Goal: Task Accomplishment & Management: Complete application form

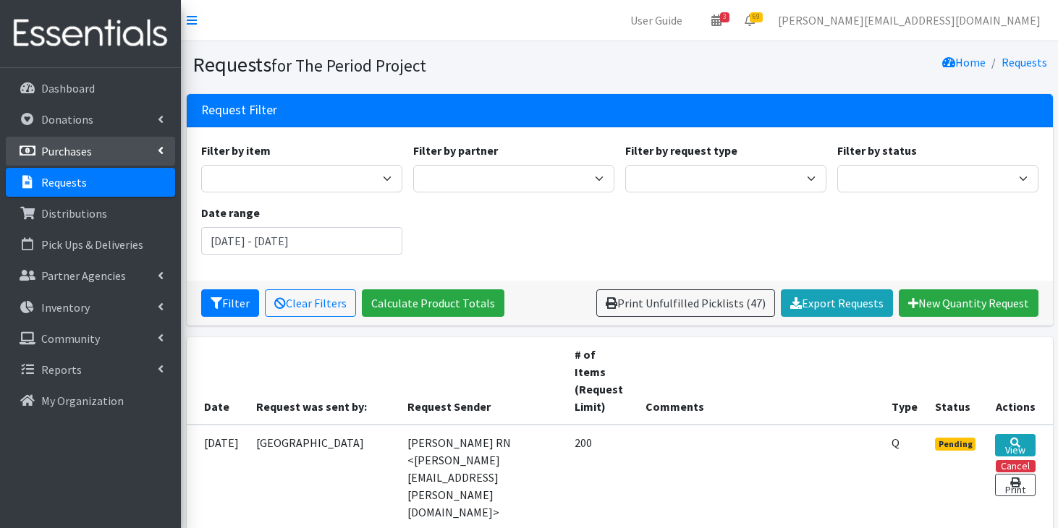
scroll to position [507, 0]
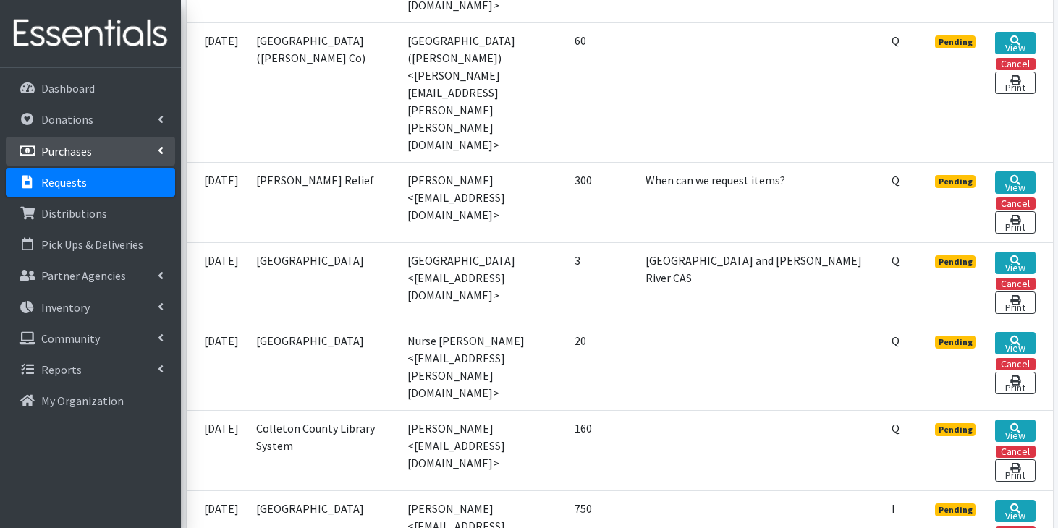
click at [101, 160] on link "Purchases" at bounding box center [90, 151] width 169 height 29
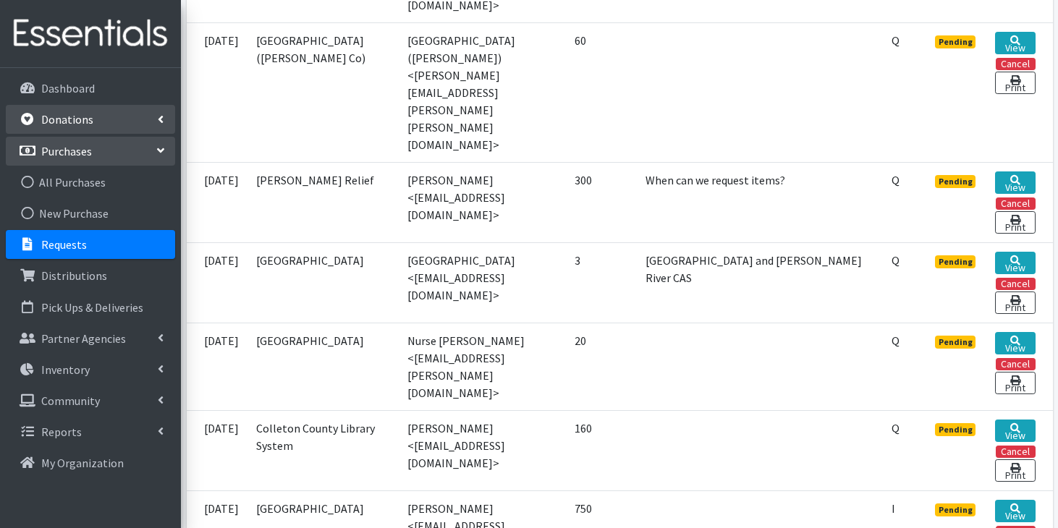
click at [112, 124] on link "Donations" at bounding box center [90, 119] width 169 height 29
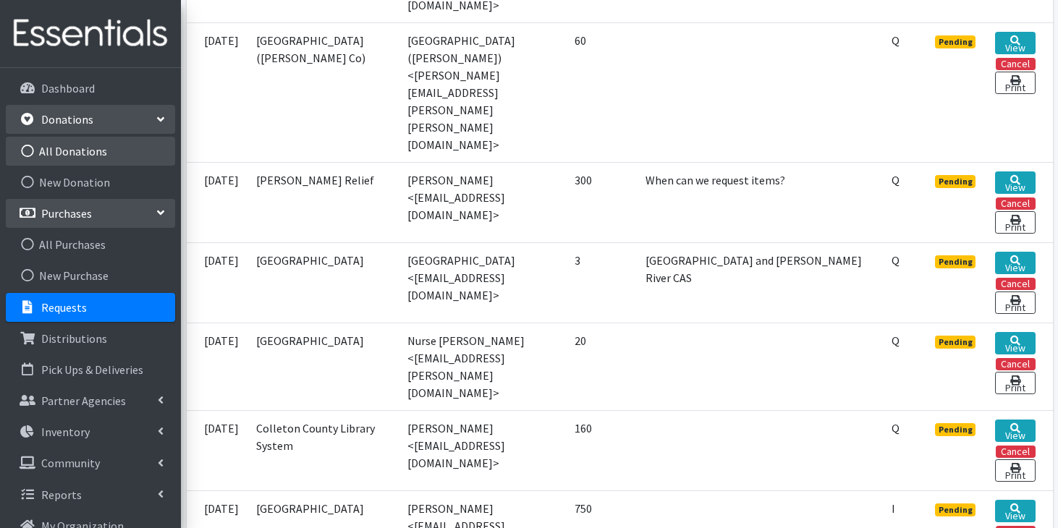
click at [102, 149] on link "All Donations" at bounding box center [90, 151] width 169 height 29
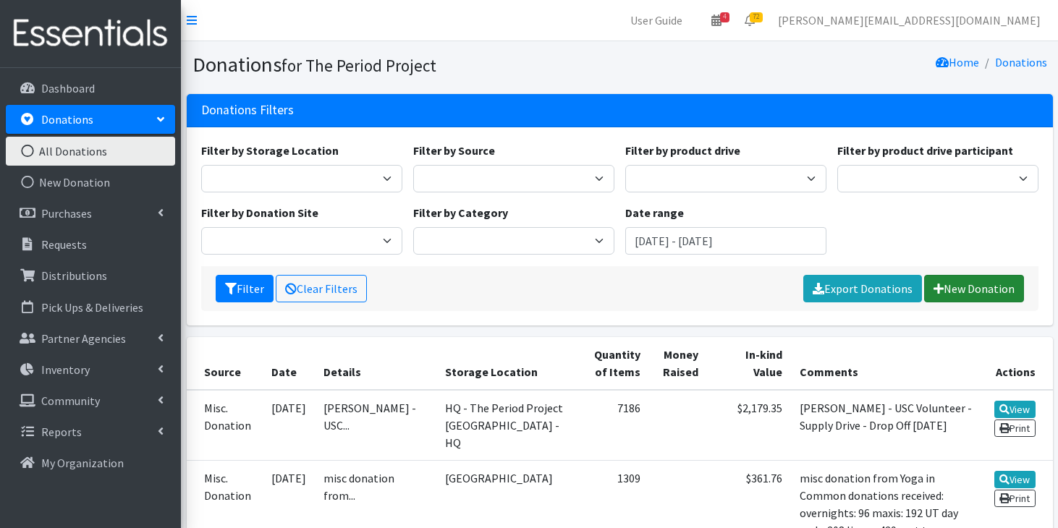
click at [961, 284] on link "New Donation" at bounding box center [974, 289] width 100 height 28
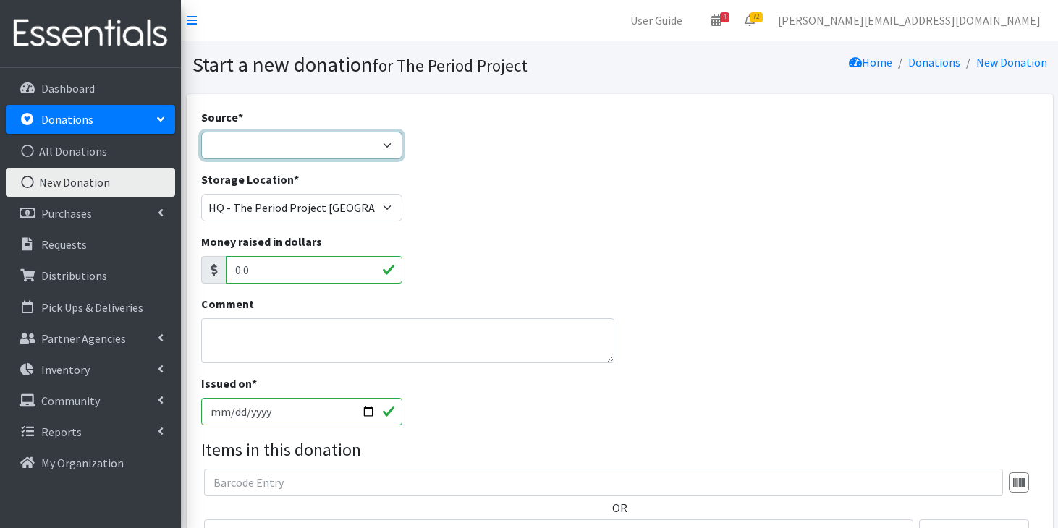
click at [224, 138] on select "Product Drive Manufacturer Donation Site Misc. Donation" at bounding box center [301, 146] width 201 height 28
select select "Misc. Donation"
click at [201, 132] on select "Product Drive Manufacturer Donation Site Misc. Donation" at bounding box center [301, 146] width 201 height 28
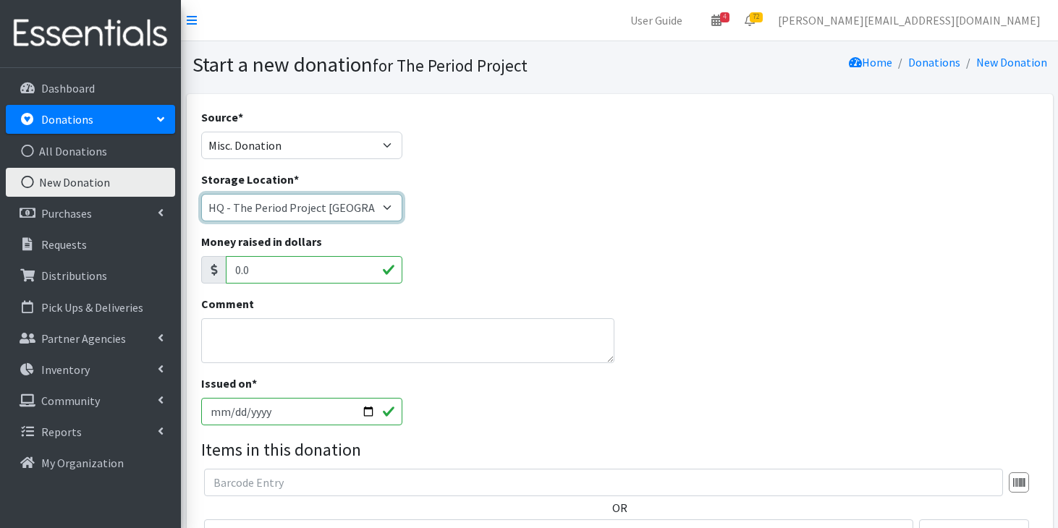
click at [321, 209] on select "Anderson HPP Atlanta, GA Charleston Charlotte Clemson University Columbia chapt…" at bounding box center [301, 208] width 201 height 28
select select "253"
click at [201, 194] on select "[PERSON_NAME] HPP [GEOGRAPHIC_DATA], [GEOGRAPHIC_DATA] [GEOGRAPHIC_DATA] [GEOGR…" at bounding box center [301, 208] width 201 height 28
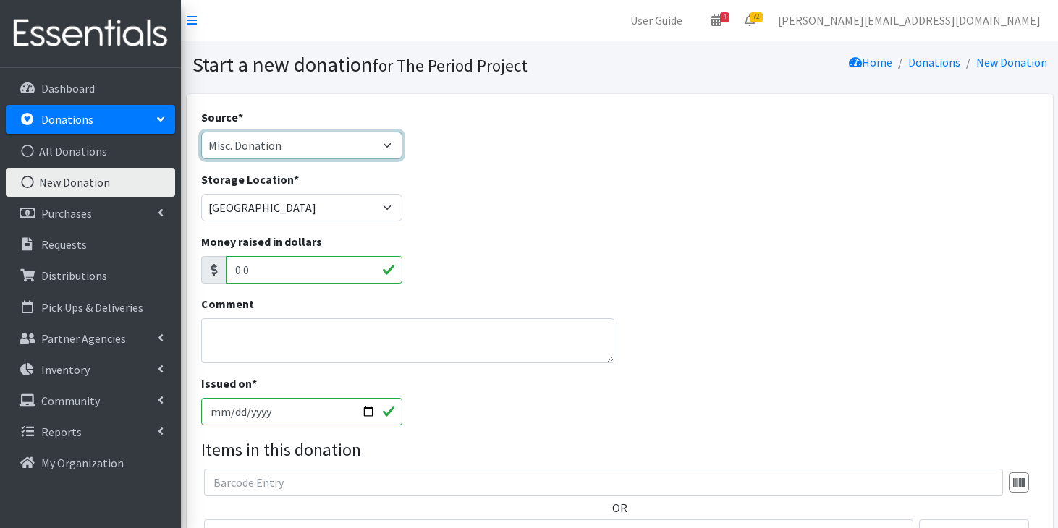
click at [393, 145] on select "Product Drive Manufacturer Donation Site Misc. Donation" at bounding box center [301, 146] width 201 height 28
select select "Product Drive"
click at [201, 132] on select "Product Drive Manufacturer Donation Site Misc. Donation" at bounding box center [301, 146] width 201 height 28
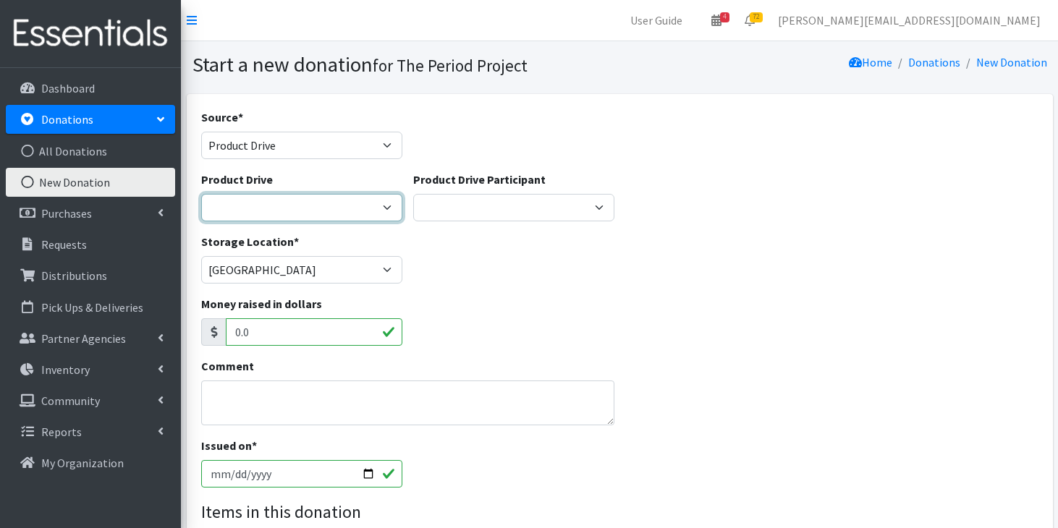
click at [344, 198] on select "1st Pres Church (FPC) Aldersgate United Methodist Church Amazon Beach Babies Ki…" at bounding box center [301, 208] width 201 height 28
select select "2829"
click at [201, 194] on select "1st Pres Church (FPC) Aldersgate United Methodist Church Amazon Beach Babies Ki…" at bounding box center [301, 208] width 201 height 28
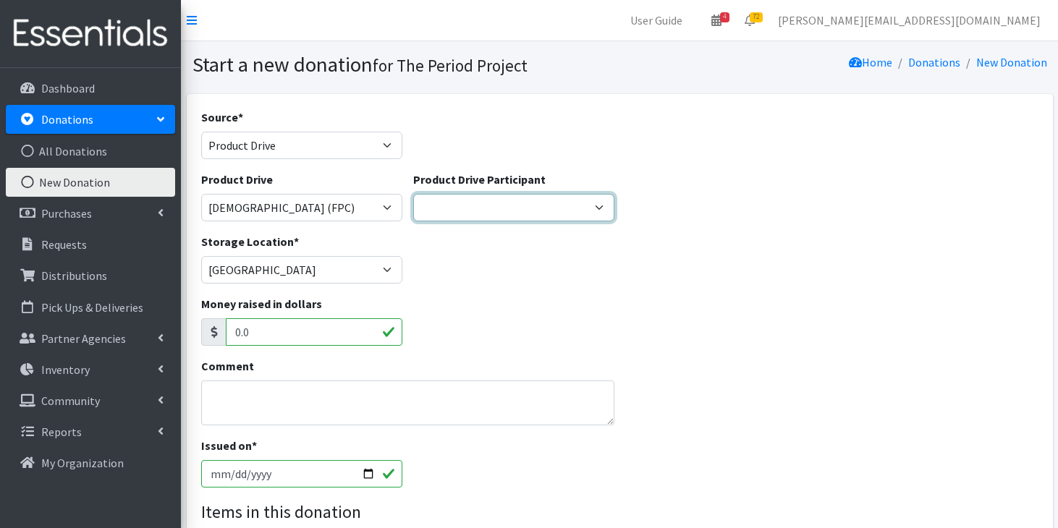
click at [526, 210] on select "Burns&Wilcox UPS Corporate FBC Women's Circles Cathy Hooper Pawleys Island PEO …" at bounding box center [513, 208] width 201 height 28
select select
click at [413, 194] on select "Burns&Wilcox UPS Corporate FBC Women's Circles Cathy Hooper Pawleys Island PEO …" at bounding box center [513, 208] width 201 height 28
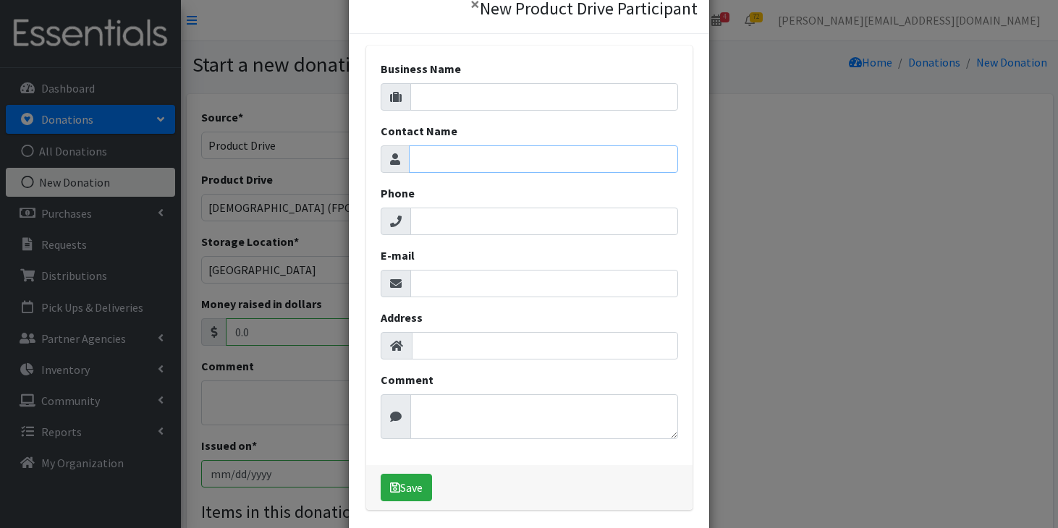
click at [539, 155] on input "Contact Name" at bounding box center [543, 159] width 269 height 28
type input "Ann Hepner"
click at [410, 492] on button "Save" at bounding box center [406, 488] width 51 height 28
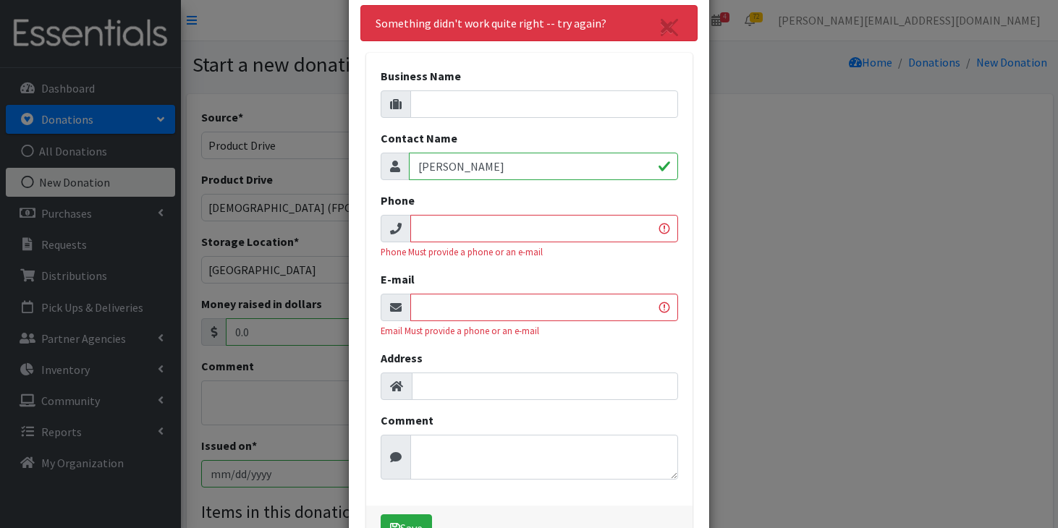
click at [583, 227] on input "Phone" at bounding box center [544, 229] width 268 height 28
type input "8546001515"
type input "Costco"
type input "[PERSON_NAME][EMAIL_ADDRESS][DOMAIN_NAME]"
type input "1267 Viking Drive Myrtle Beach SC 29577"
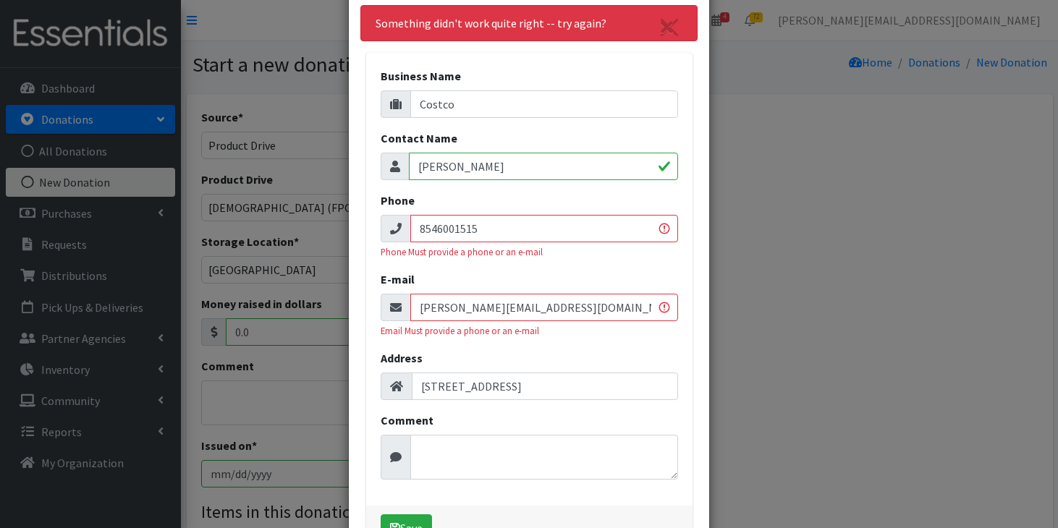
click at [578, 309] on input "[PERSON_NAME][EMAIL_ADDRESS][DOMAIN_NAME]" at bounding box center [544, 308] width 268 height 28
click at [608, 274] on div "E-mail elizabeth@periodproject.org Email Must provide a phone or an e-mail" at bounding box center [530, 304] width 298 height 67
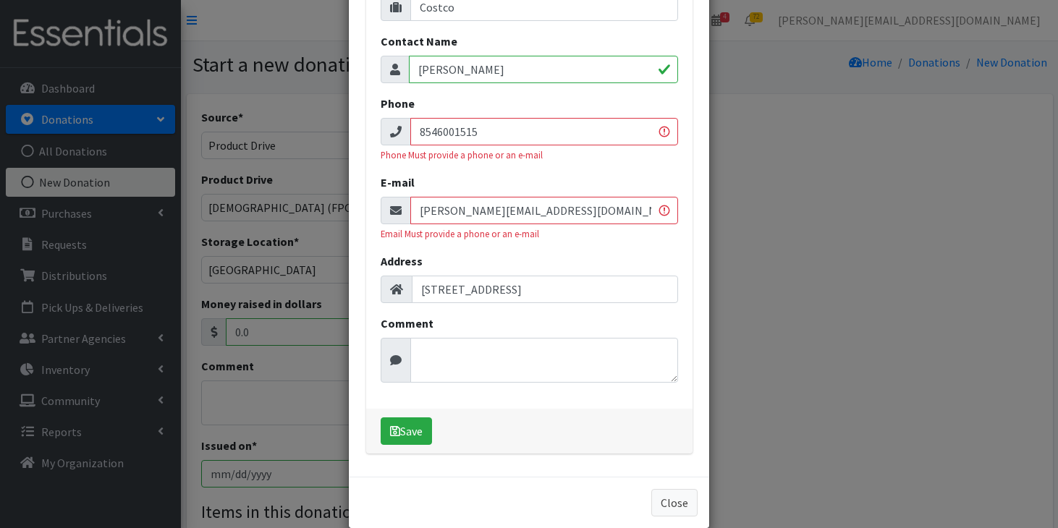
scroll to position [98, 0]
click at [413, 438] on button "Save" at bounding box center [406, 431] width 51 height 28
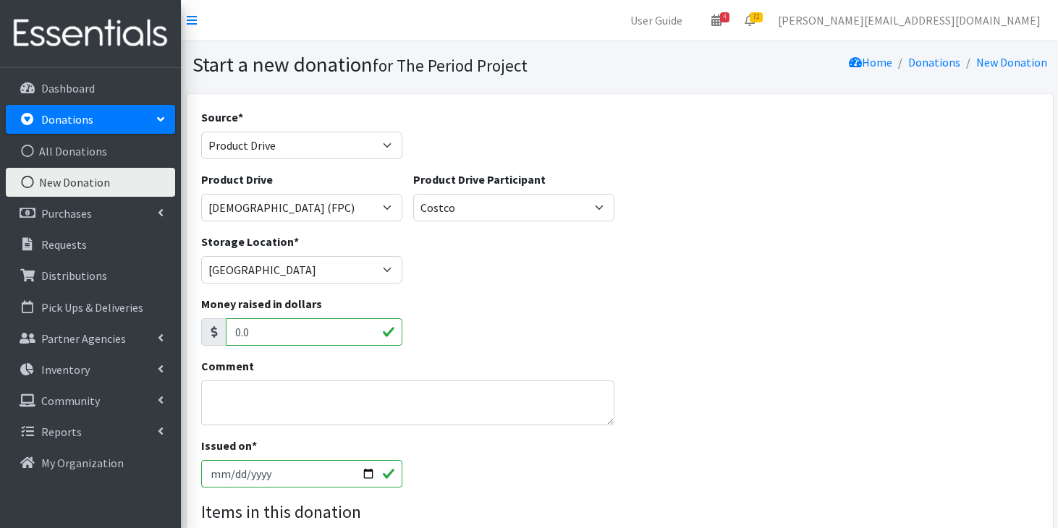
scroll to position [0, 0]
click at [486, 198] on select "National Charity League SC AEOP Yearly Conference (2022) St. James Catholic Chu…" at bounding box center [513, 208] width 201 height 28
click at [421, 206] on select "National Charity League SC AEOP Yearly Conference (2022) St. James Catholic Chu…" at bounding box center [513, 208] width 201 height 28
click at [588, 211] on select "National Charity League SC AEOP Yearly Conference (2022) St. James Catholic Chu…" at bounding box center [513, 208] width 201 height 28
select select "1675"
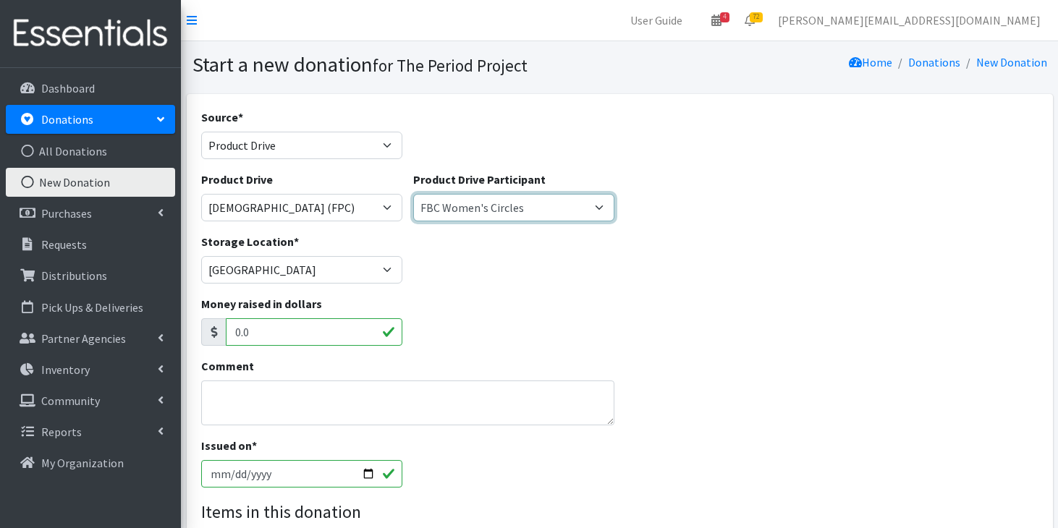
click at [413, 194] on select "National Charity League SC AEOP Yearly Conference (2022) St. James Catholic Chu…" at bounding box center [513, 208] width 201 height 28
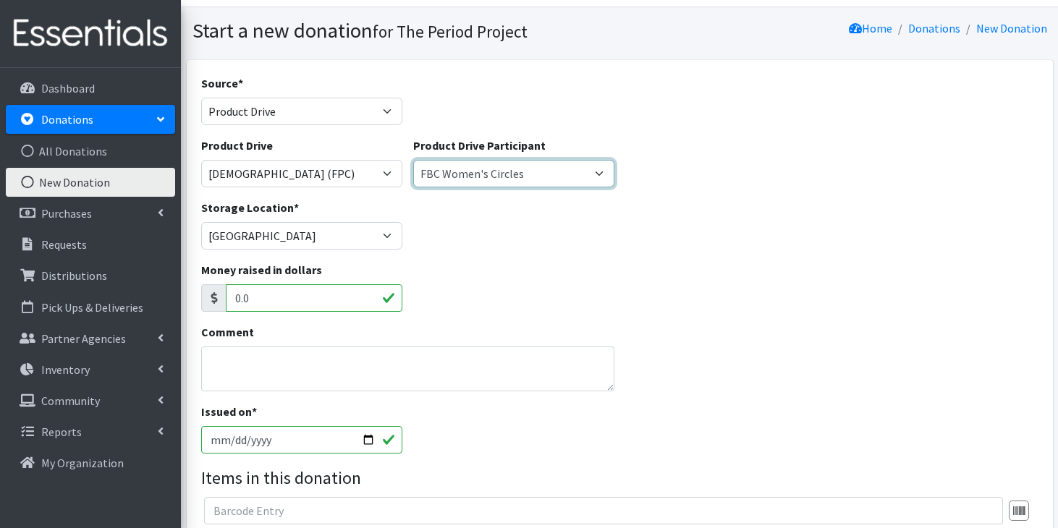
scroll to position [36, 0]
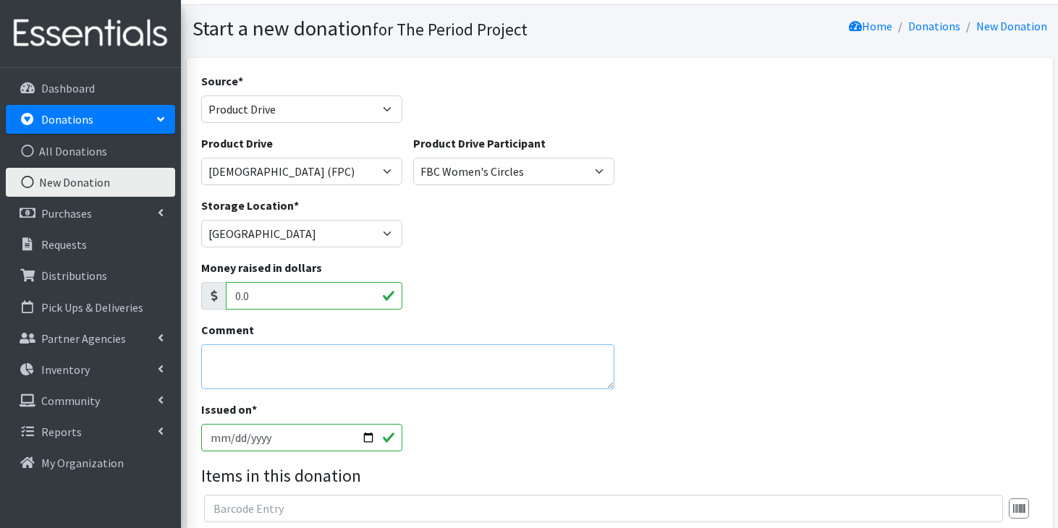
click at [298, 359] on textarea "Comment" at bounding box center [407, 367] width 413 height 45
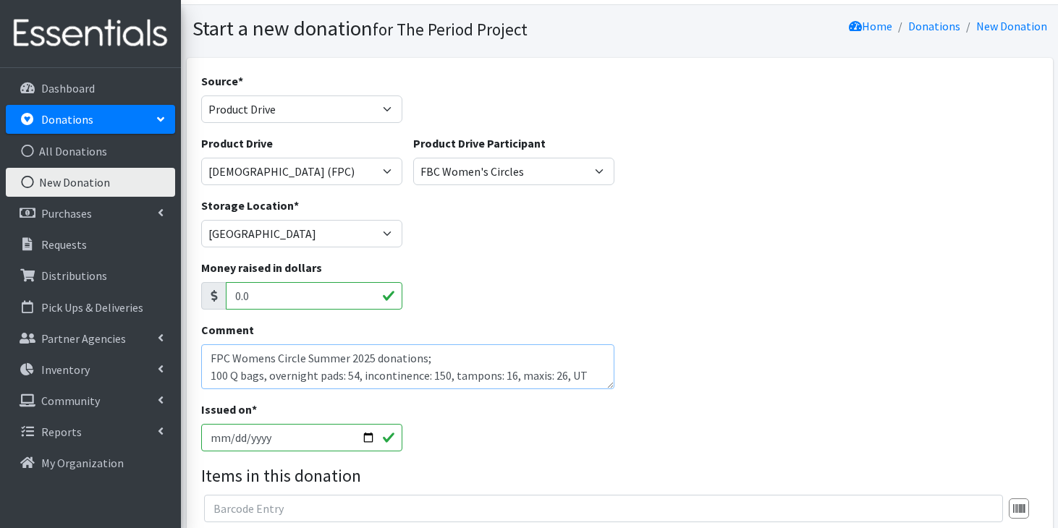
scroll to position [12, 0]
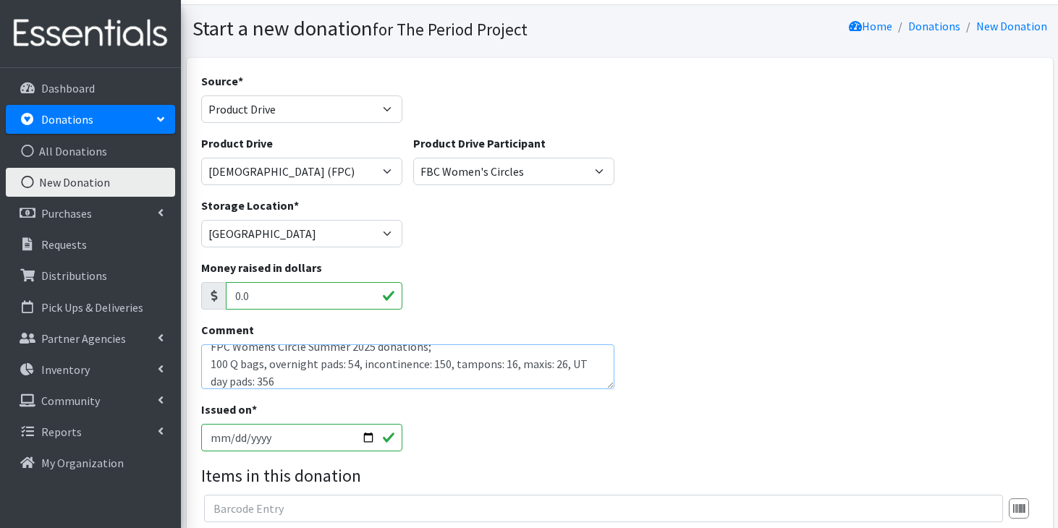
type textarea "FPC Womens Circle Summer 2025 donations; 100 Q bags, overnight pads: 54, incont…"
click at [213, 441] on input "2025-09-09" at bounding box center [301, 438] width 201 height 28
type input "2025-06-15"
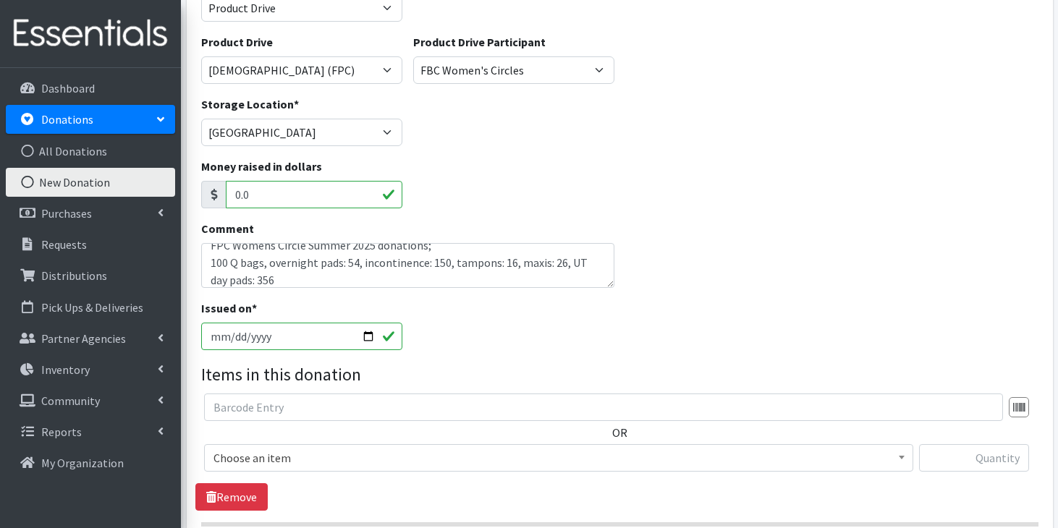
scroll to position [218, 0]
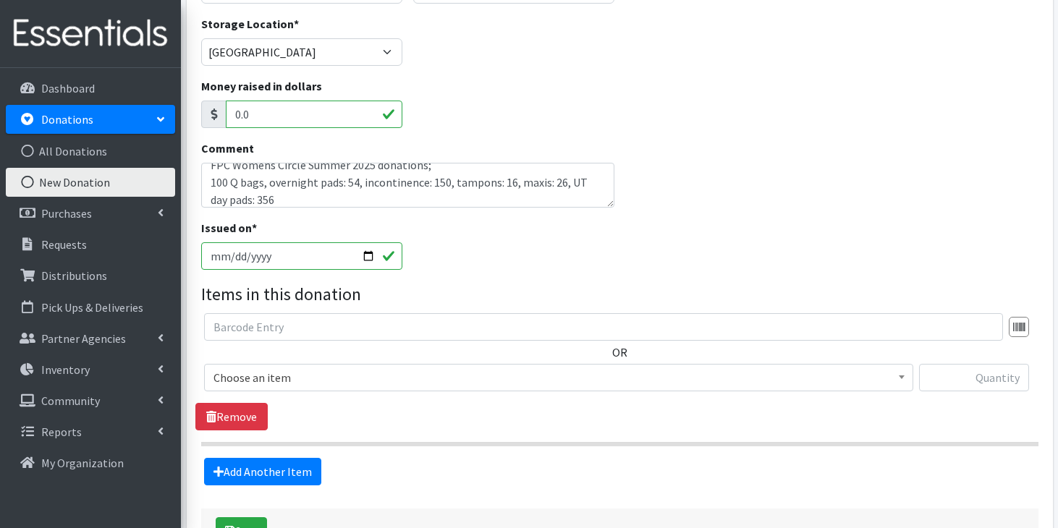
click at [353, 375] on span "Choose an item" at bounding box center [559, 378] width 691 height 20
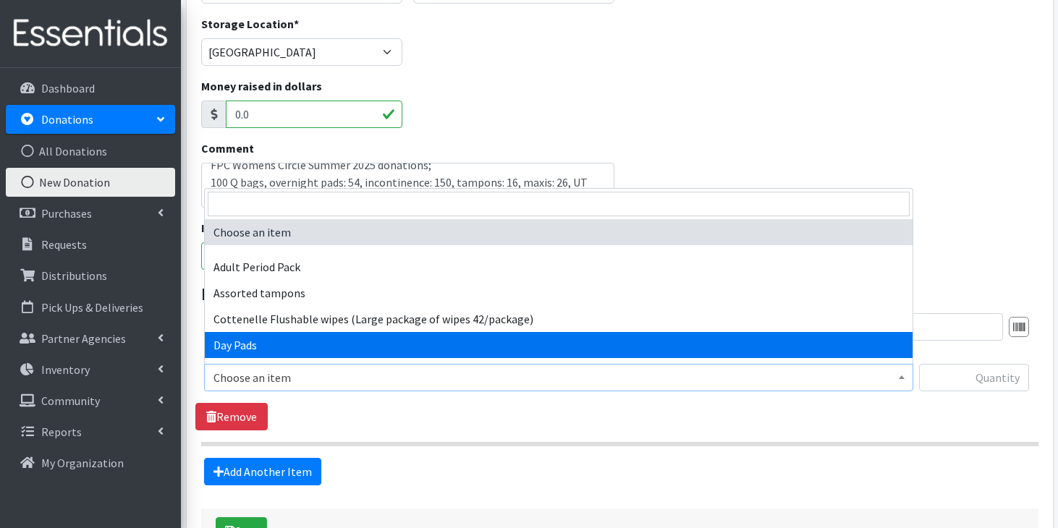
select select "7759"
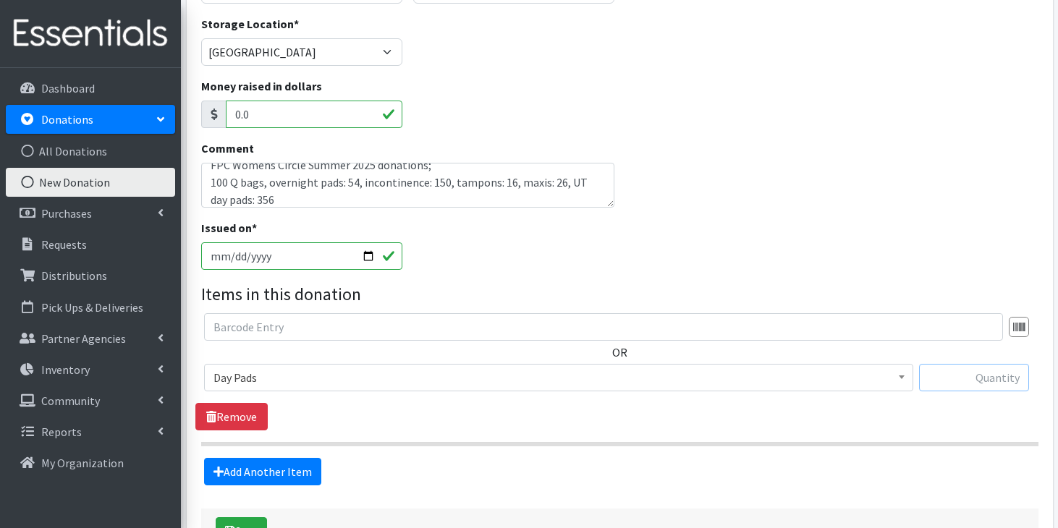
click at [990, 381] on input "text" at bounding box center [974, 378] width 110 height 28
type input "356"
click at [265, 471] on link "Add Another Item" at bounding box center [262, 472] width 117 height 28
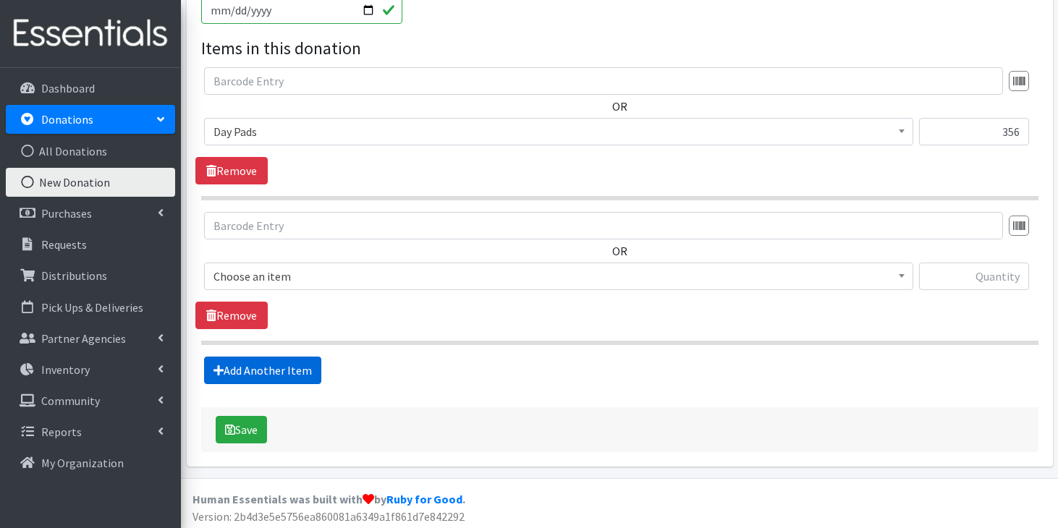
scroll to position [468, 0]
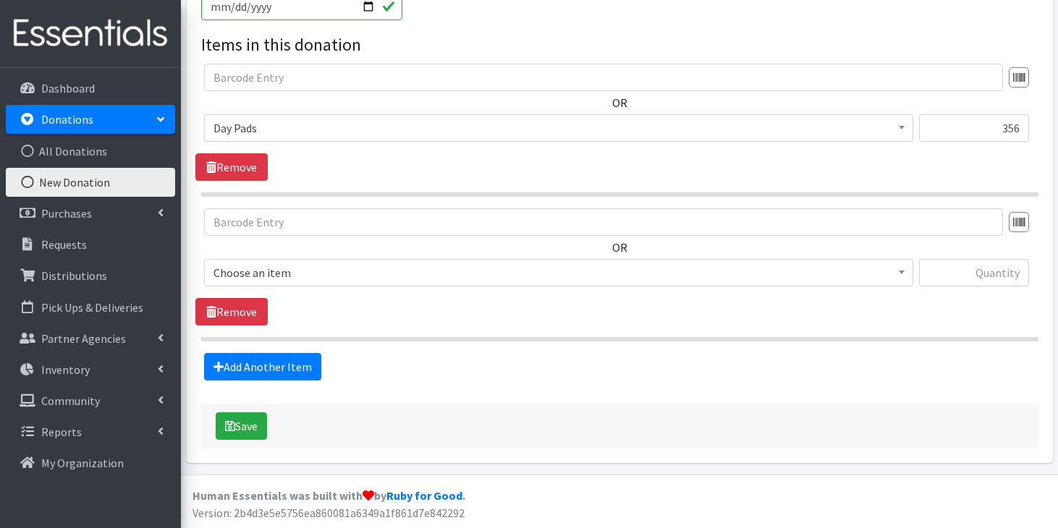
click at [376, 269] on span "Choose an item" at bounding box center [559, 273] width 691 height 20
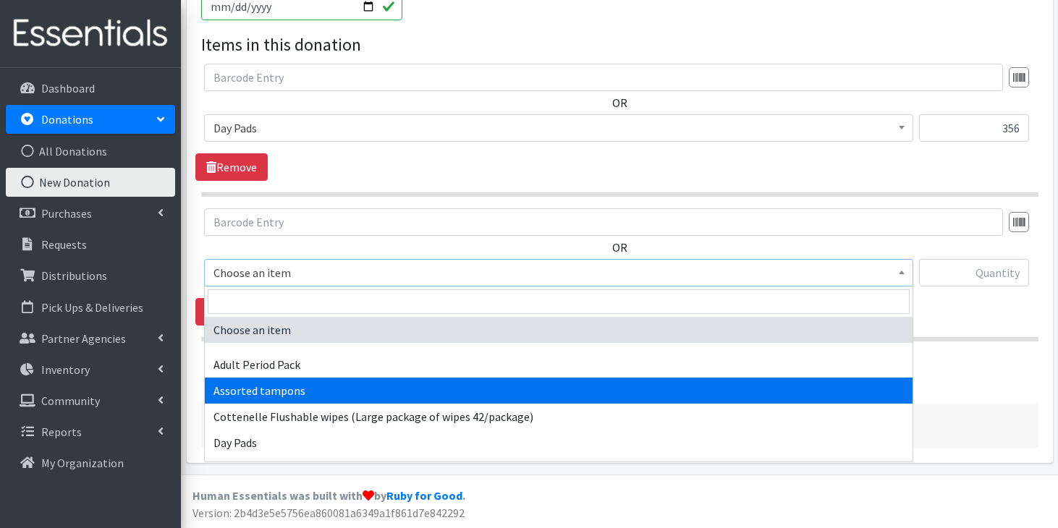
select select "14370"
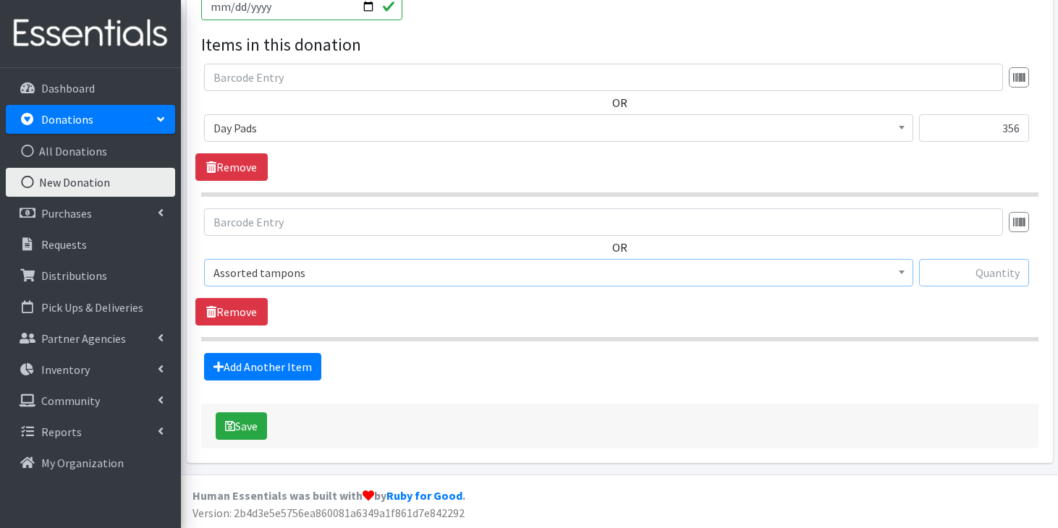
click at [995, 279] on input "text" at bounding box center [974, 273] width 110 height 28
type input "16"
click at [253, 370] on link "Add Another Item" at bounding box center [262, 367] width 117 height 28
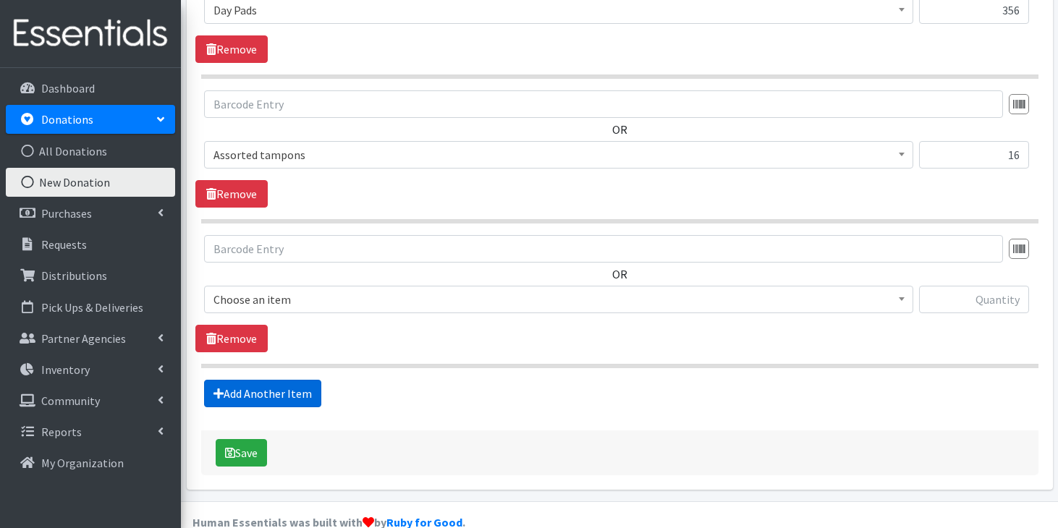
scroll to position [612, 0]
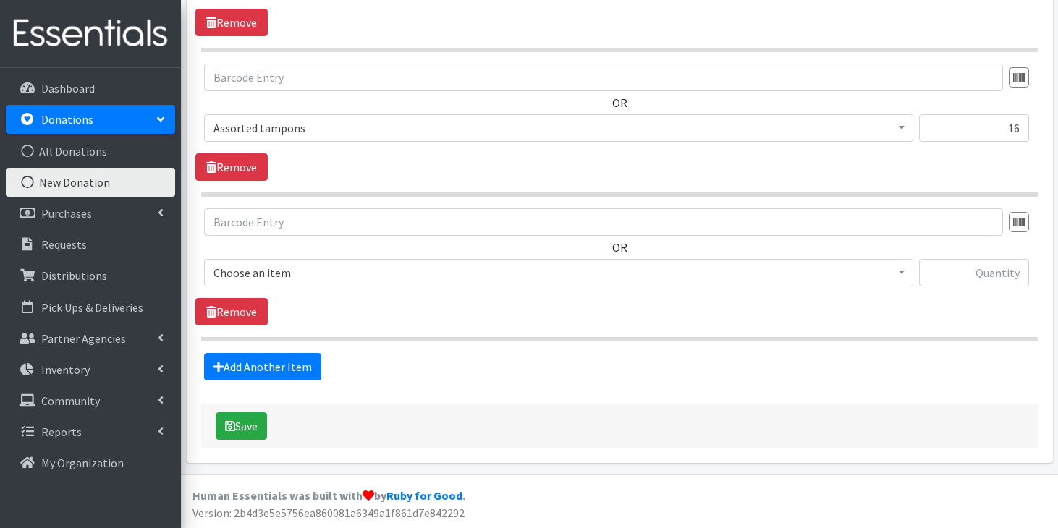
click at [307, 266] on span "Choose an item" at bounding box center [559, 273] width 691 height 20
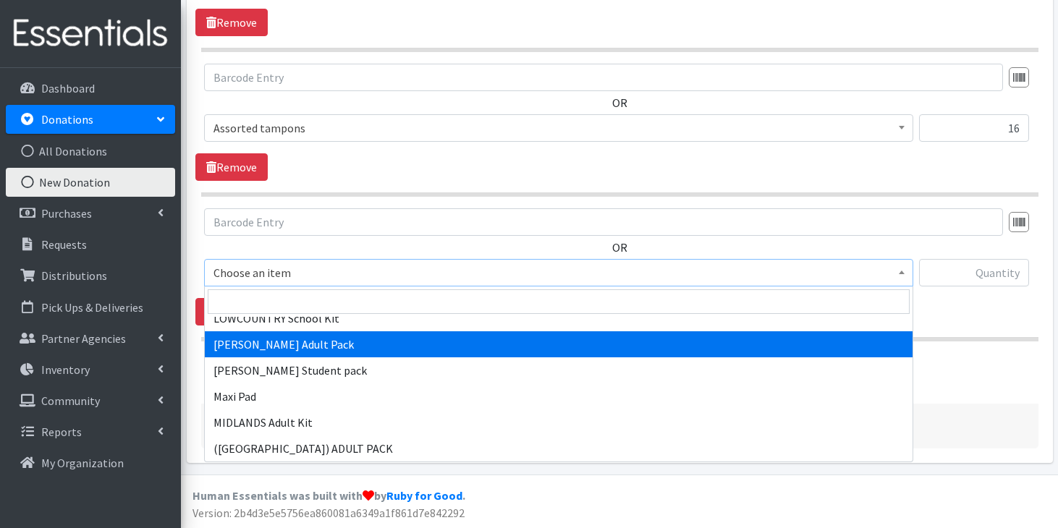
scroll to position [1040, 0]
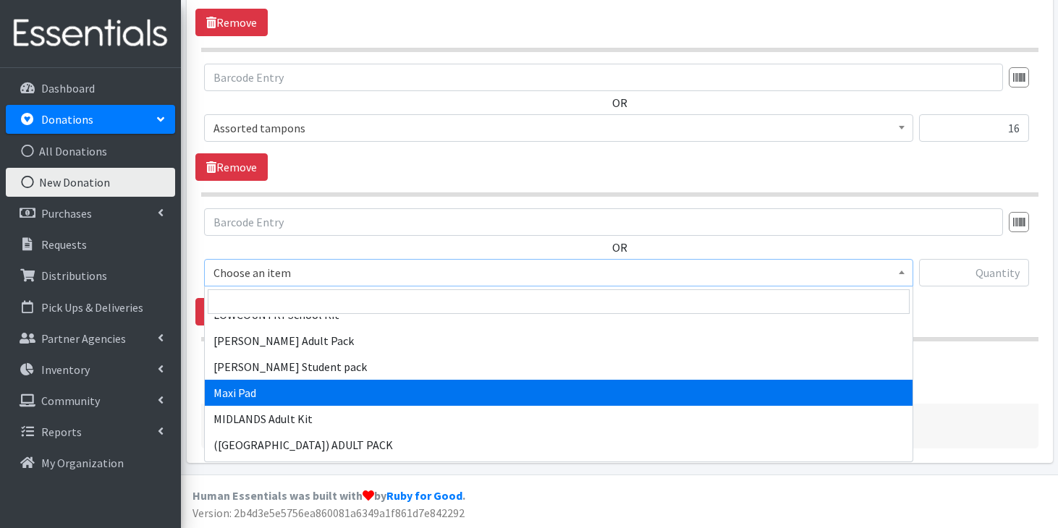
select select "11144"
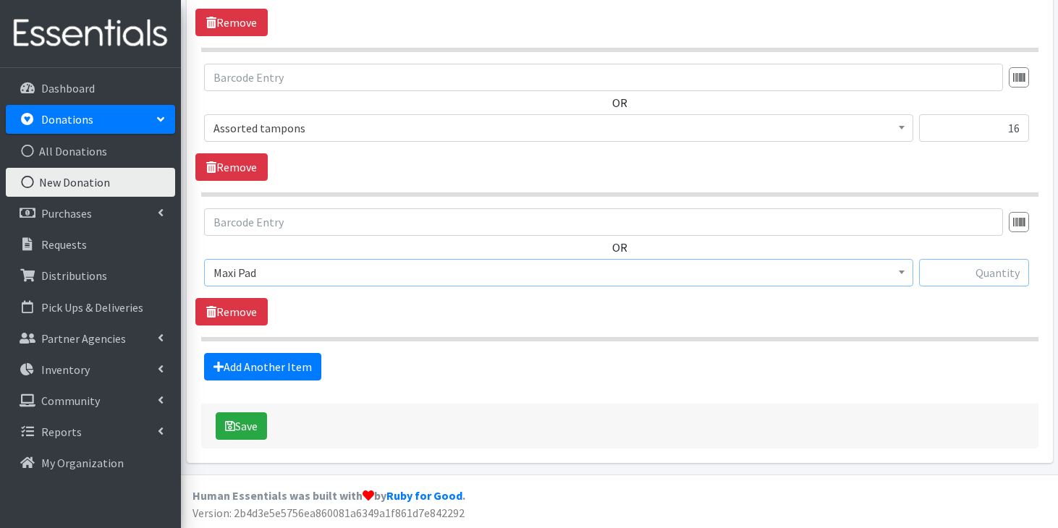
click at [982, 272] on input "text" at bounding box center [974, 273] width 110 height 28
type input "26"
click at [258, 371] on link "Add Another Item" at bounding box center [262, 367] width 117 height 28
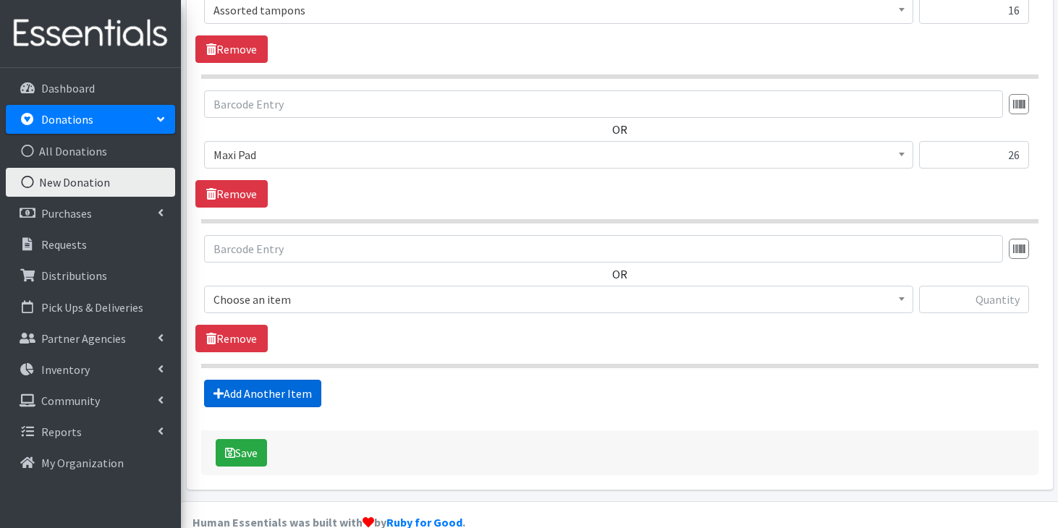
scroll to position [757, 0]
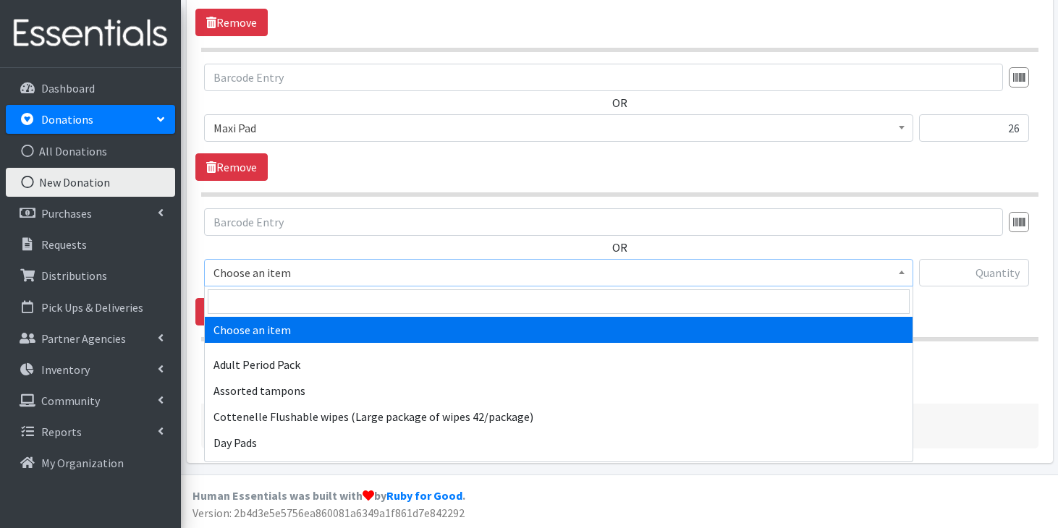
click at [326, 279] on span "Choose an item" at bounding box center [559, 273] width 691 height 20
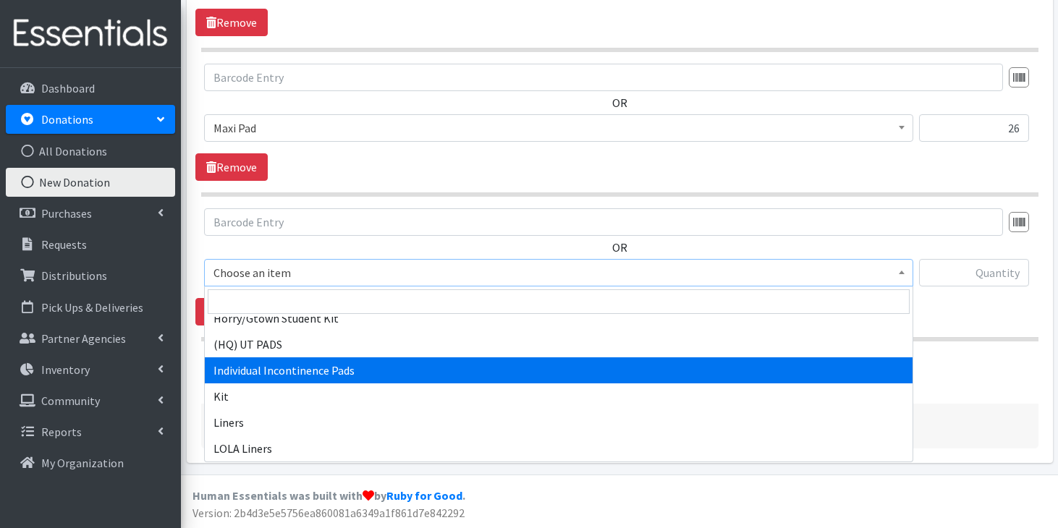
scroll to position [777, 0]
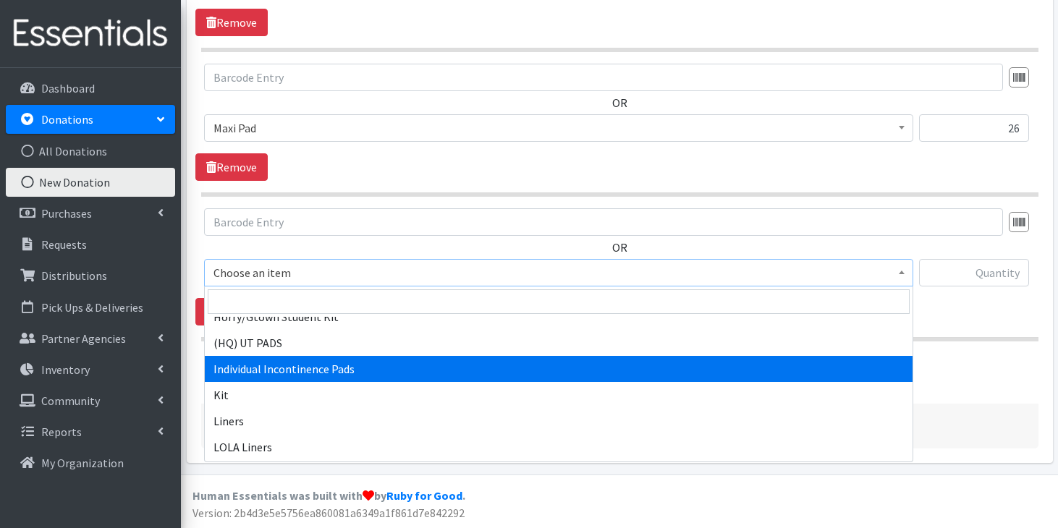
select select "11111"
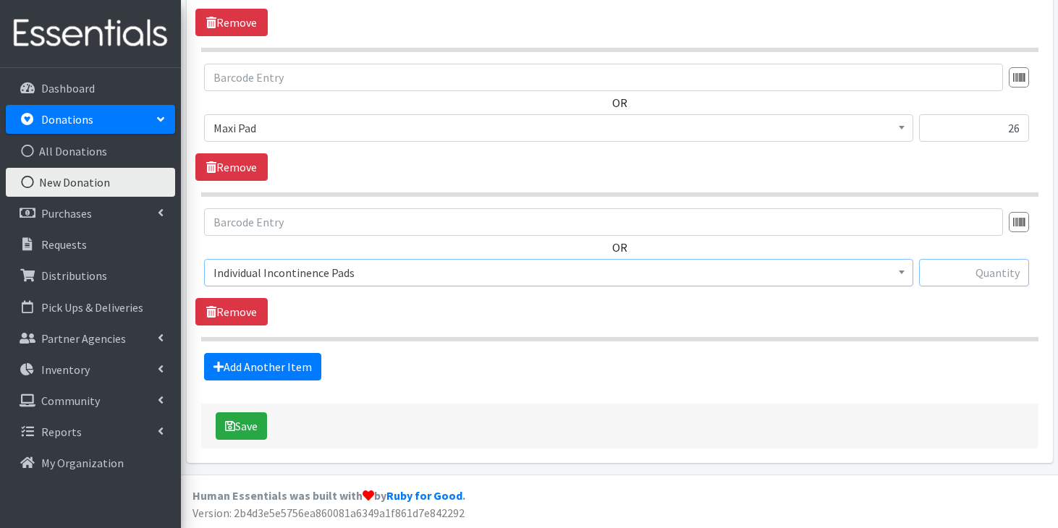
click at [985, 281] on input "text" at bounding box center [974, 273] width 110 height 28
type input "150"
click at [271, 364] on link "Add Another Item" at bounding box center [262, 367] width 117 height 28
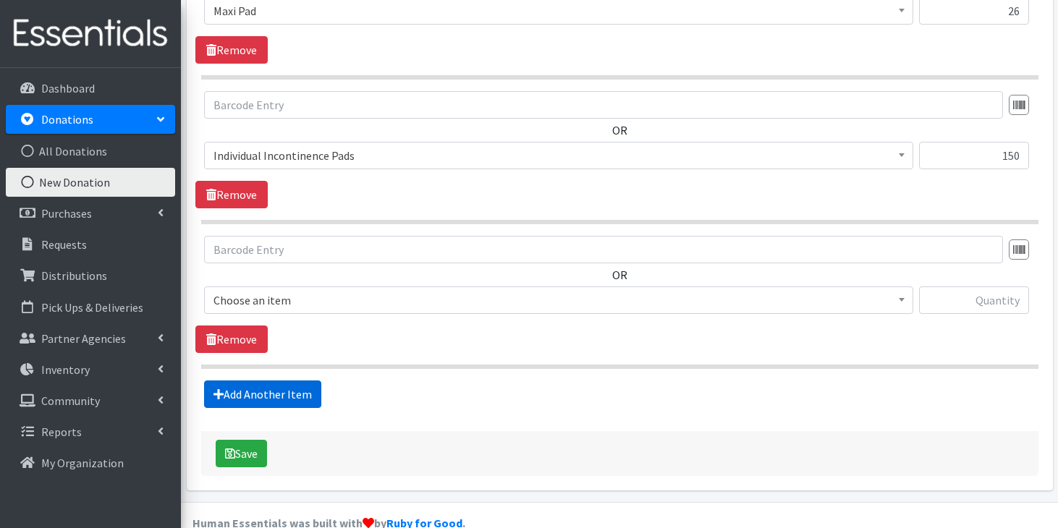
scroll to position [902, 0]
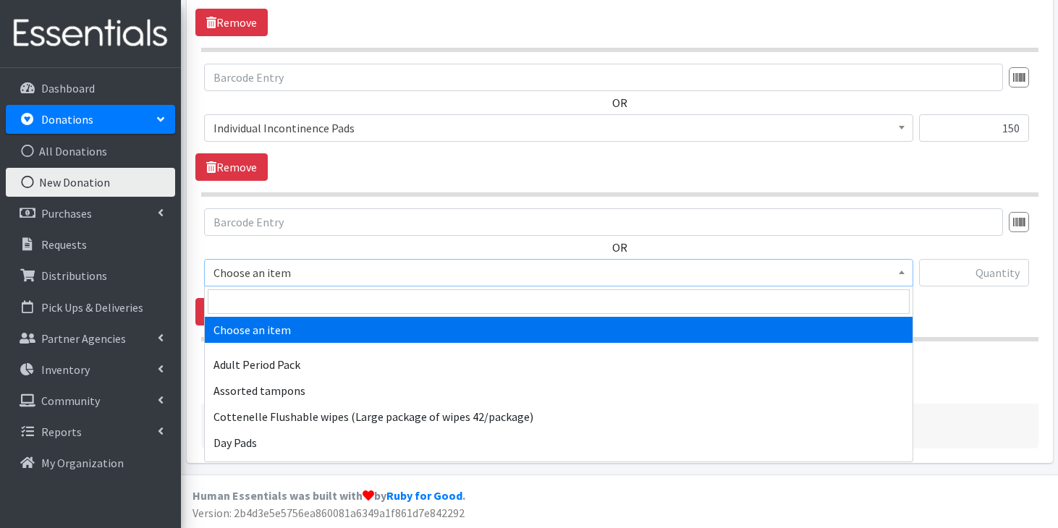
click at [280, 267] on span "Choose an item" at bounding box center [559, 273] width 691 height 20
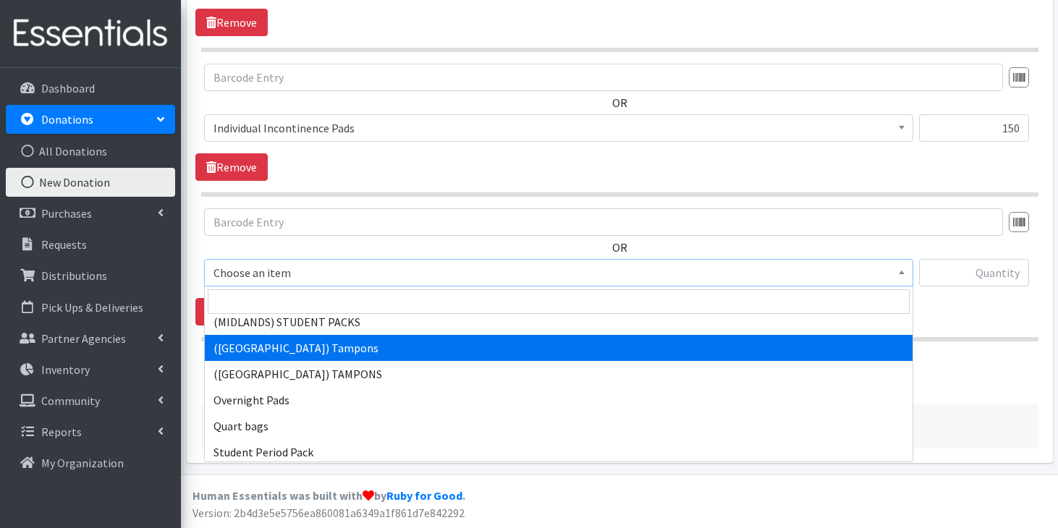
scroll to position [1295, 0]
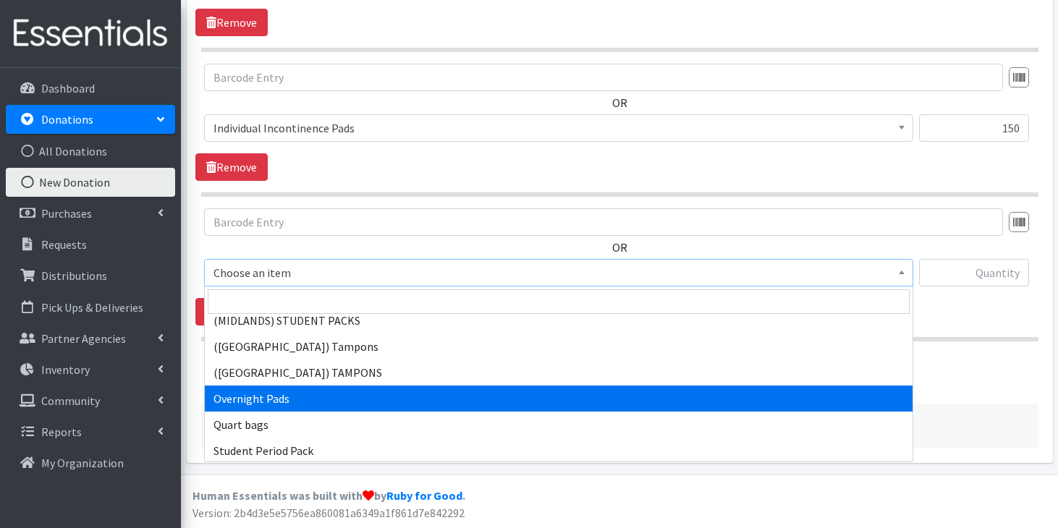
select select "7593"
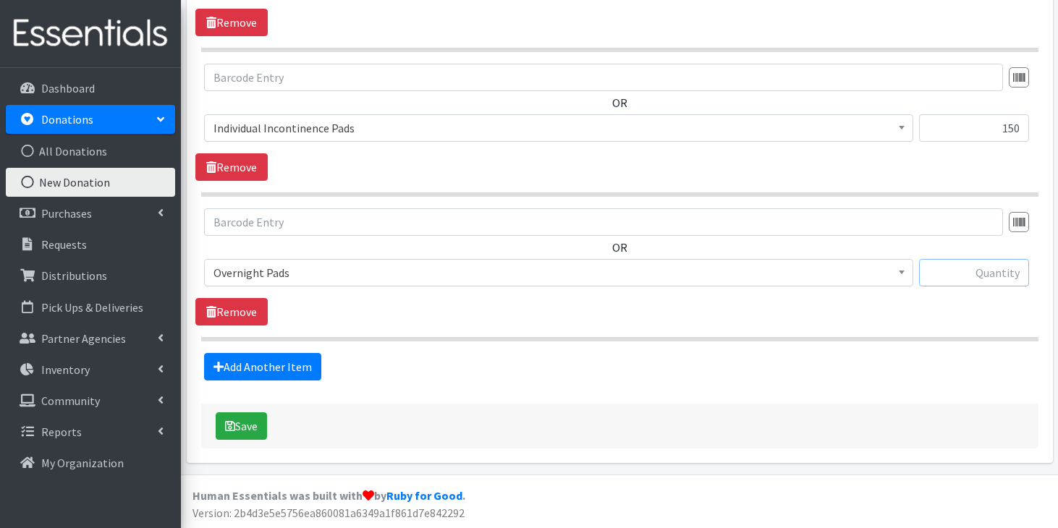
click at [1003, 280] on input "text" at bounding box center [974, 273] width 110 height 28
type input "54"
click at [231, 363] on link "Add Another Item" at bounding box center [262, 367] width 117 height 28
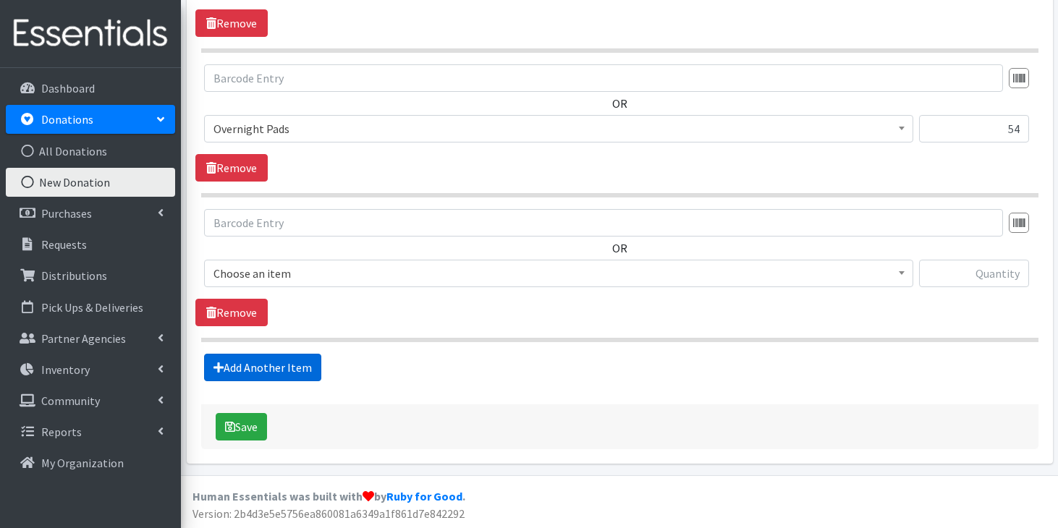
scroll to position [1047, 0]
click at [372, 274] on span "Choose an item" at bounding box center [559, 273] width 691 height 20
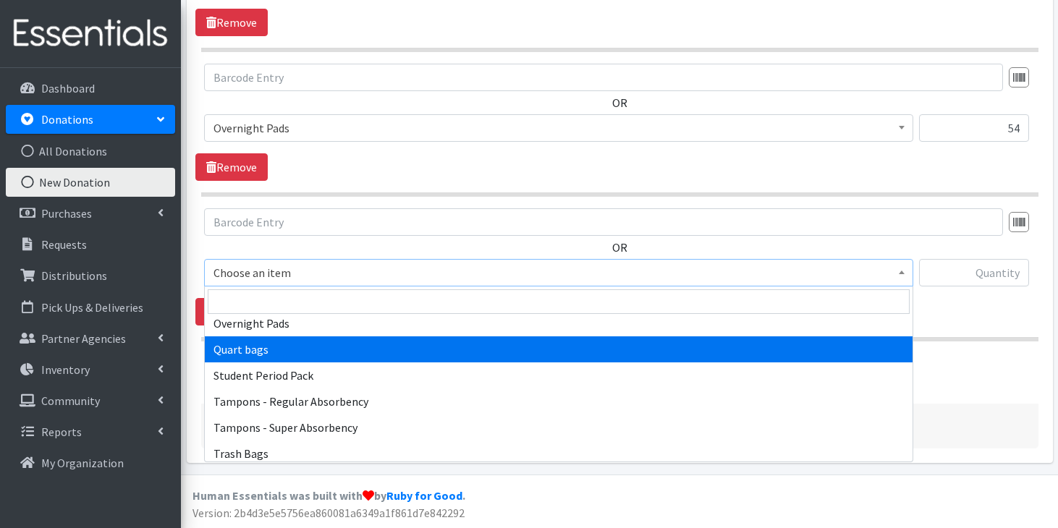
scroll to position [1372, 0]
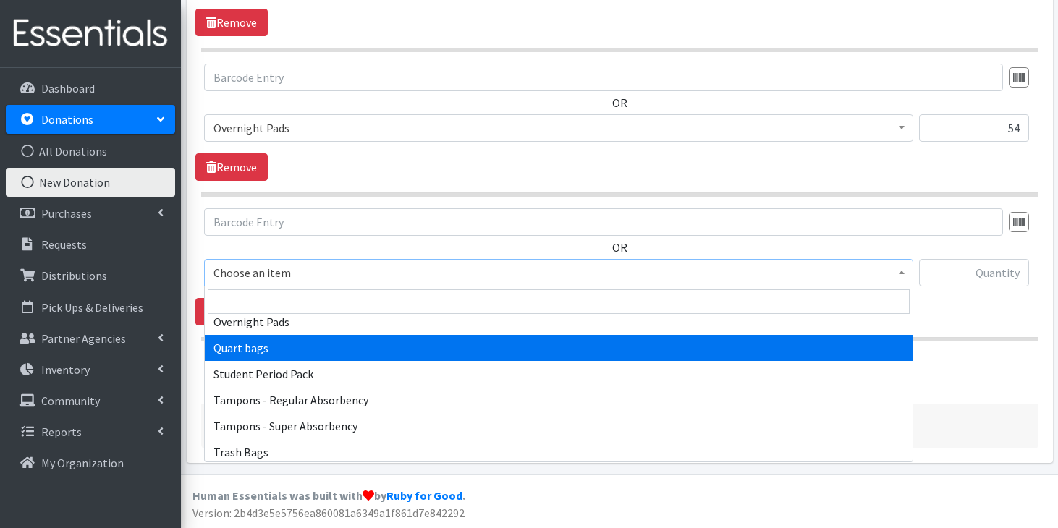
select select "13384"
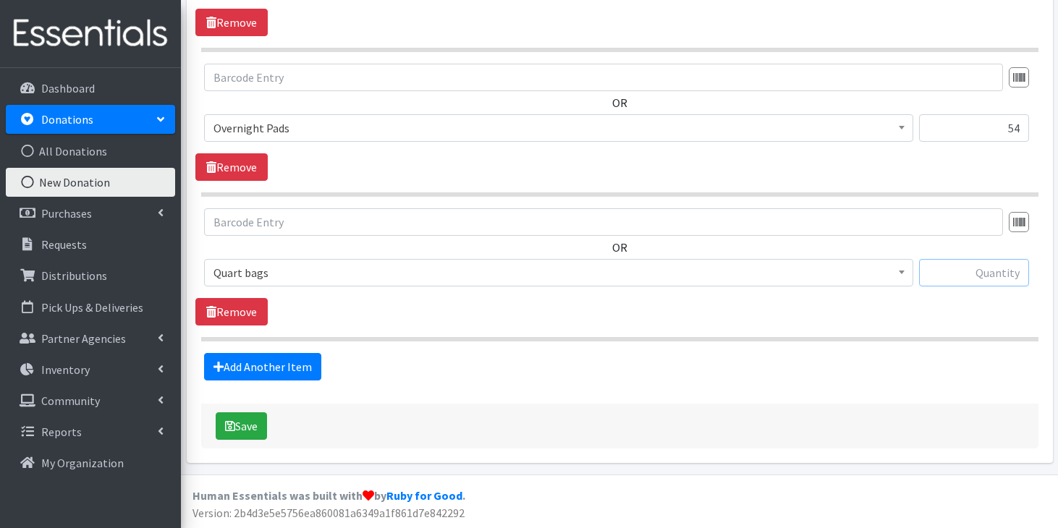
click at [1005, 277] on input "text" at bounding box center [974, 273] width 110 height 28
type input "100"
click at [252, 421] on button "Save" at bounding box center [241, 427] width 51 height 28
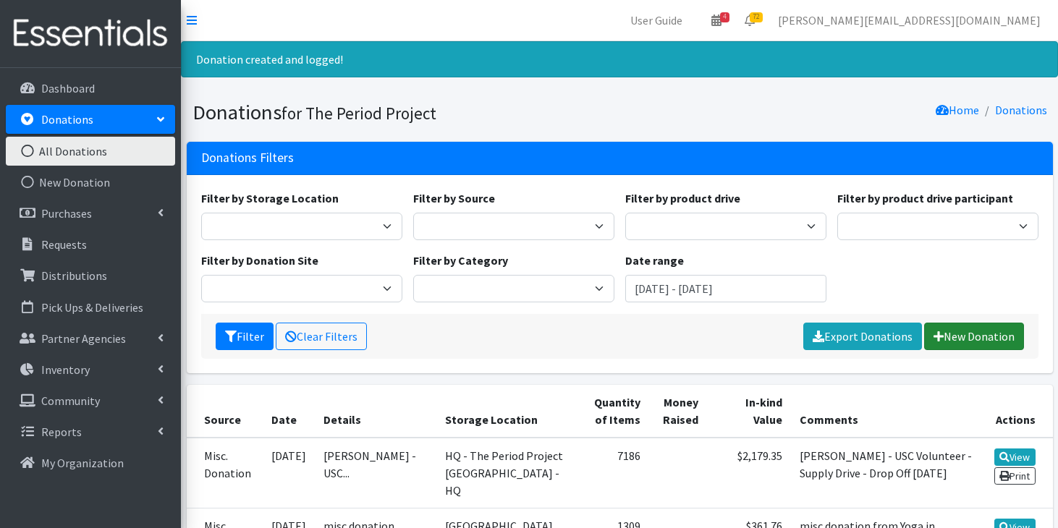
click at [954, 327] on link "New Donation" at bounding box center [974, 337] width 100 height 28
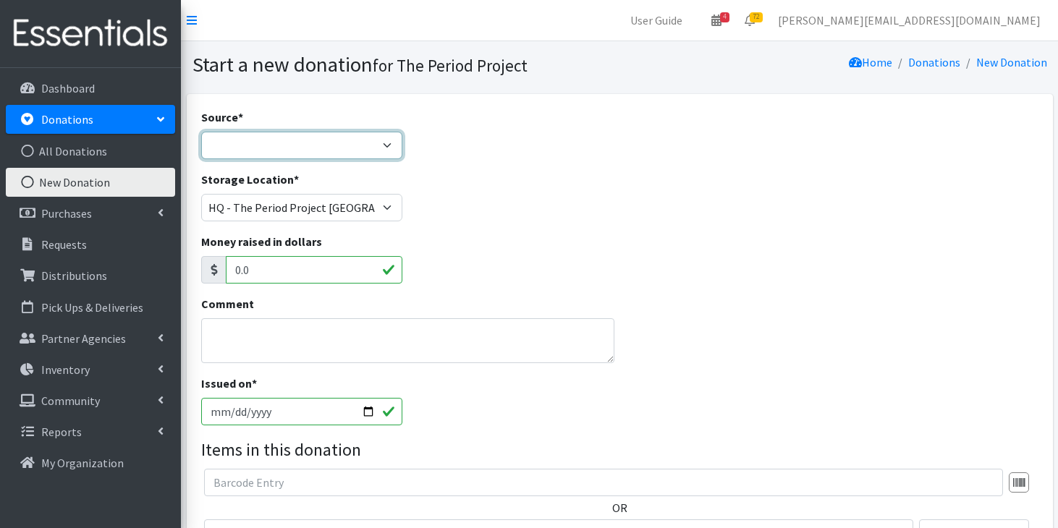
click at [393, 143] on select "Product Drive Manufacturer Donation Site Misc. Donation" at bounding box center [301, 146] width 201 height 28
select select "Product Drive"
click at [201, 132] on select "Product Drive Manufacturer Donation Site Misc. Donation" at bounding box center [301, 146] width 201 height 28
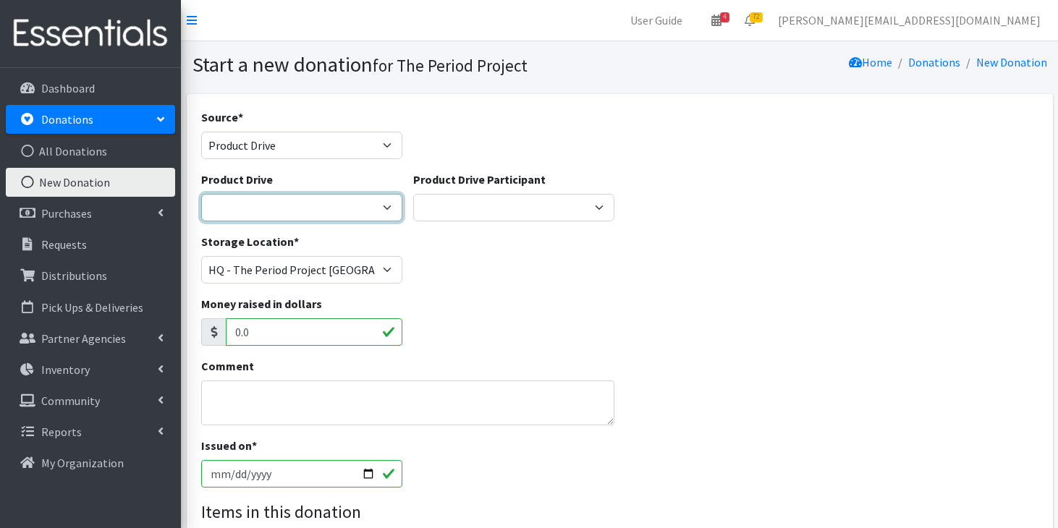
click at [342, 208] on select "1st Pres Church (FPC) Aldersgate United Methodist Church Amazon Beach Babies Ki…" at bounding box center [301, 208] width 201 height 28
select select "2122"
click at [201, 194] on select "1st Pres Church (FPC) Aldersgate United Methodist Church Amazon Beach Babies Ki…" at bounding box center [301, 208] width 201 height 28
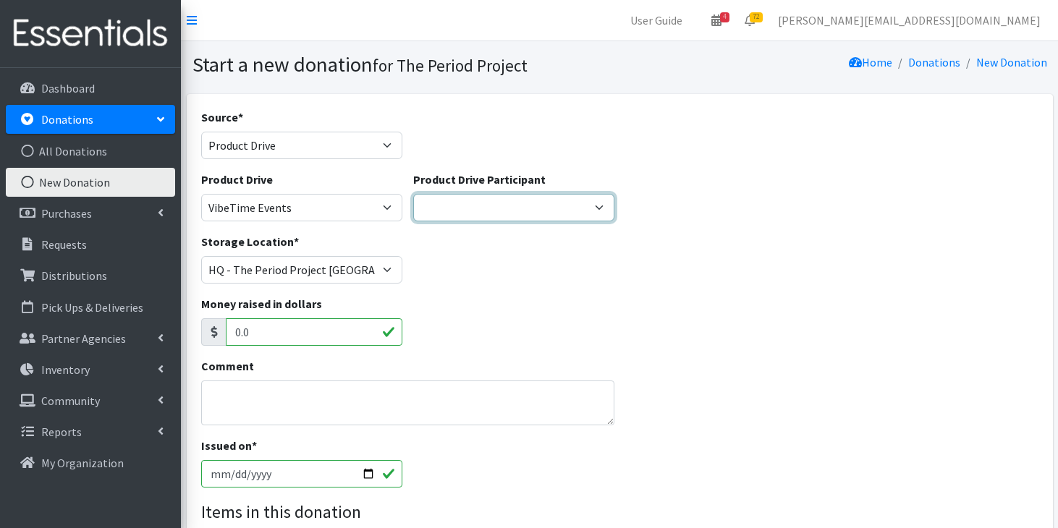
click at [595, 208] on select "Burns&Wilcox Costco UPS Corporate FBC Women's Circles Cathy Hooper Pawleys Isla…" at bounding box center [513, 208] width 201 height 28
click at [413, 194] on select "Burns&Wilcox Costco UPS Corporate FBC Women's Circles Cathy Hooper Pawleys Isla…" at bounding box center [513, 208] width 201 height 28
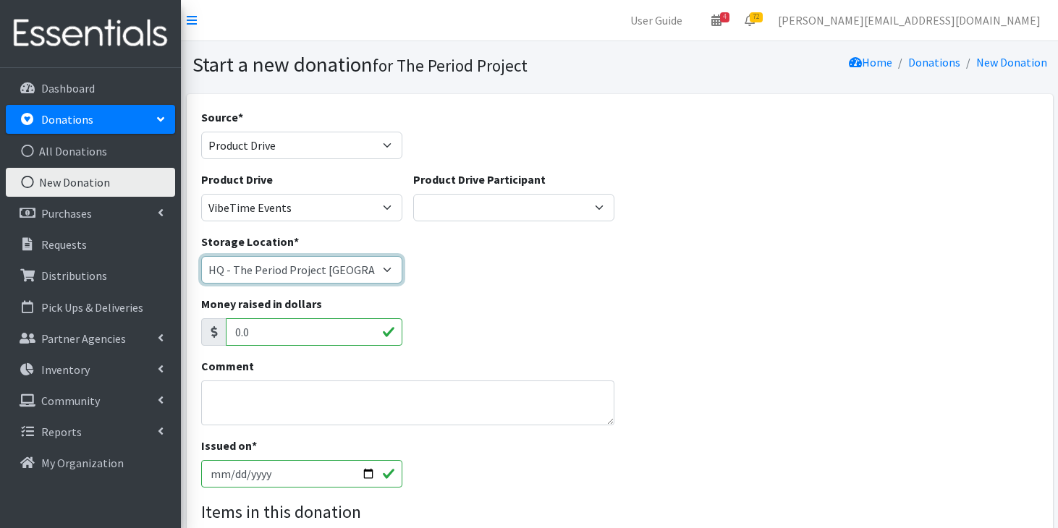
click at [318, 271] on select "Anderson HPP Atlanta, GA Charleston Charlotte Clemson University Columbia chapt…" at bounding box center [301, 270] width 201 height 28
select select "253"
click at [201, 256] on select "Anderson HPP Atlanta, GA Charleston Charlotte Clemson University Columbia chapt…" at bounding box center [301, 270] width 201 height 28
click at [263, 393] on textarea "Comment" at bounding box center [407, 403] width 413 height 45
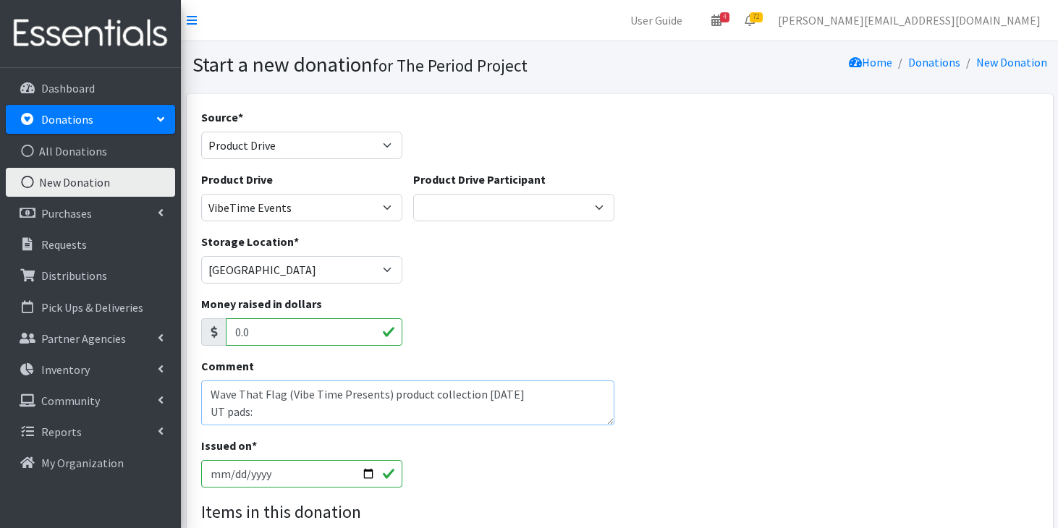
type textarea "Wave That Flag (Vibe Time Presents) product collection 8/31/25 UT pads:"
click at [220, 473] on input "2025-09-09" at bounding box center [301, 474] width 201 height 28
type input "[DATE]"
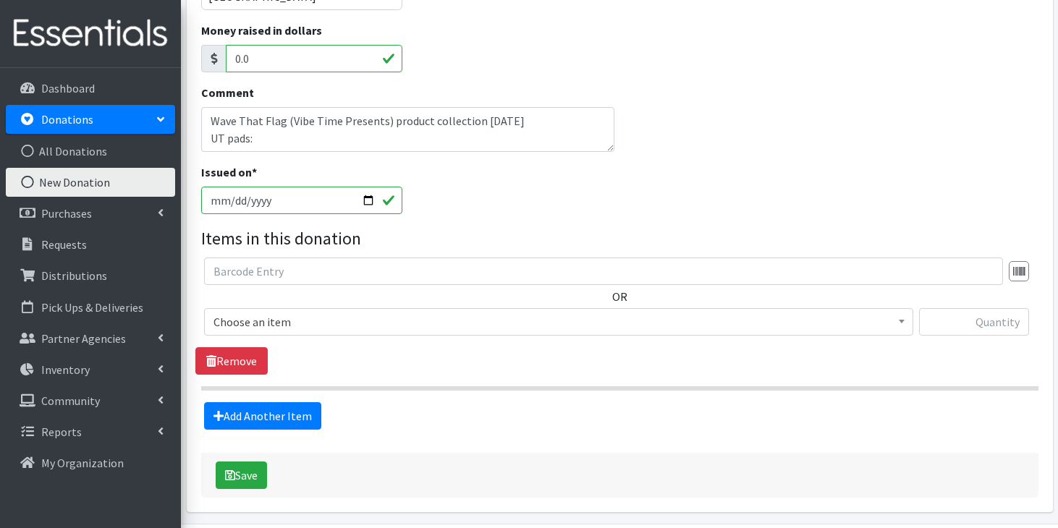
scroll to position [281, 0]
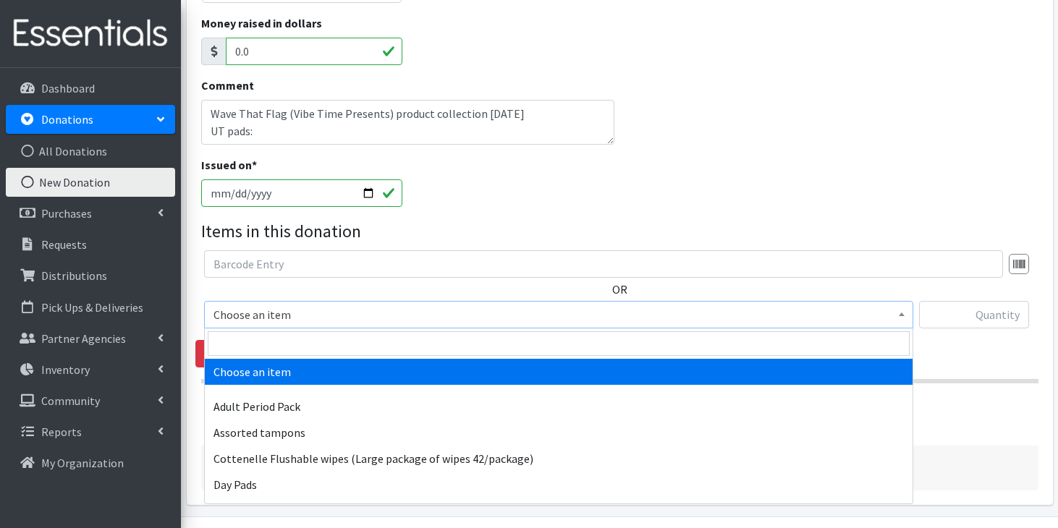
click at [340, 315] on span "Choose an item" at bounding box center [559, 315] width 691 height 20
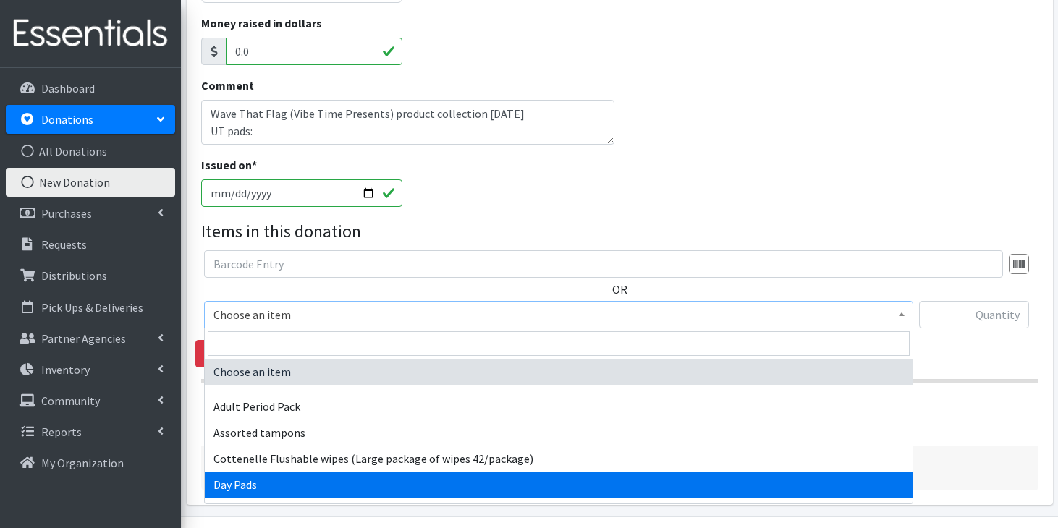
select select "7759"
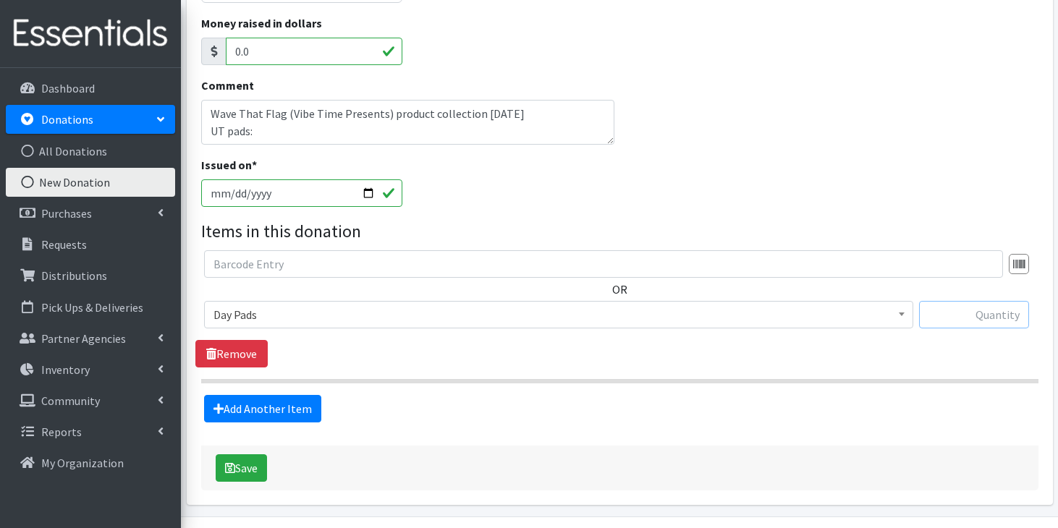
click at [995, 321] on input "text" at bounding box center [974, 315] width 110 height 28
type input "291"
click at [298, 140] on textarea "Wave That Flag (Vibe Time Presents) product collection 8/31/25 UT pads:" at bounding box center [407, 122] width 413 height 45
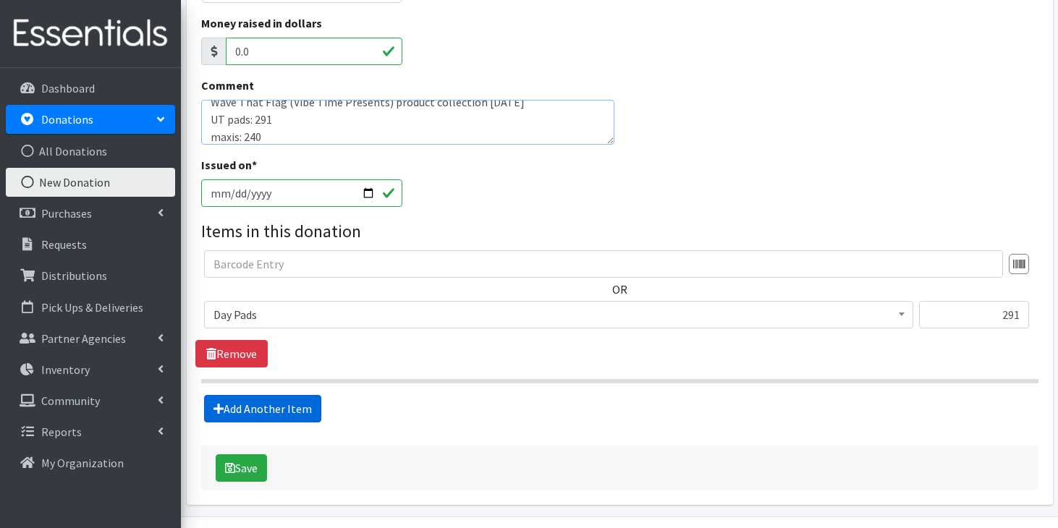
type textarea "Wave That Flag (Vibe Time Presents) product collection 8/31/25 UT pads: 291 max…"
click at [250, 405] on link "Add Another Item" at bounding box center [262, 409] width 117 height 28
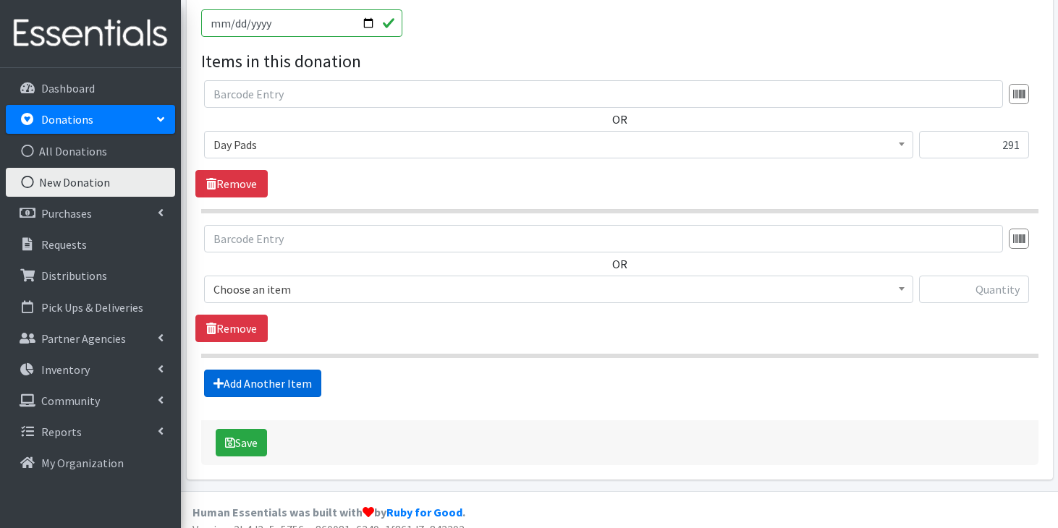
scroll to position [468, 0]
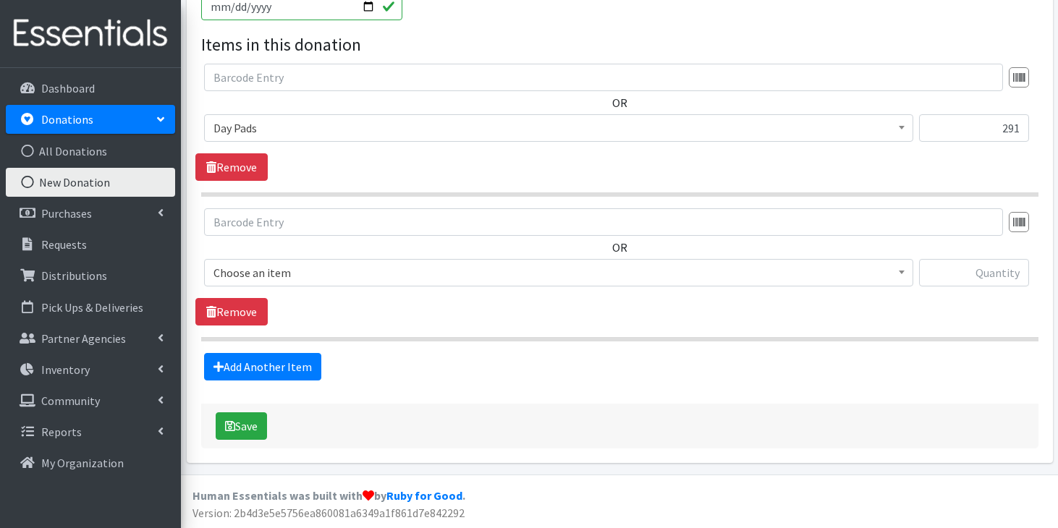
click at [311, 275] on span "Choose an item" at bounding box center [559, 273] width 691 height 20
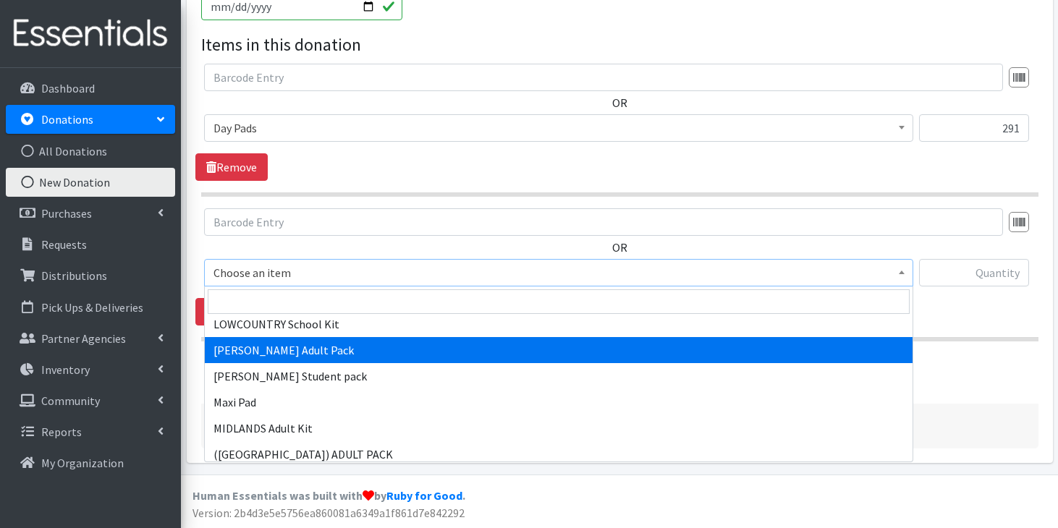
scroll to position [1034, 0]
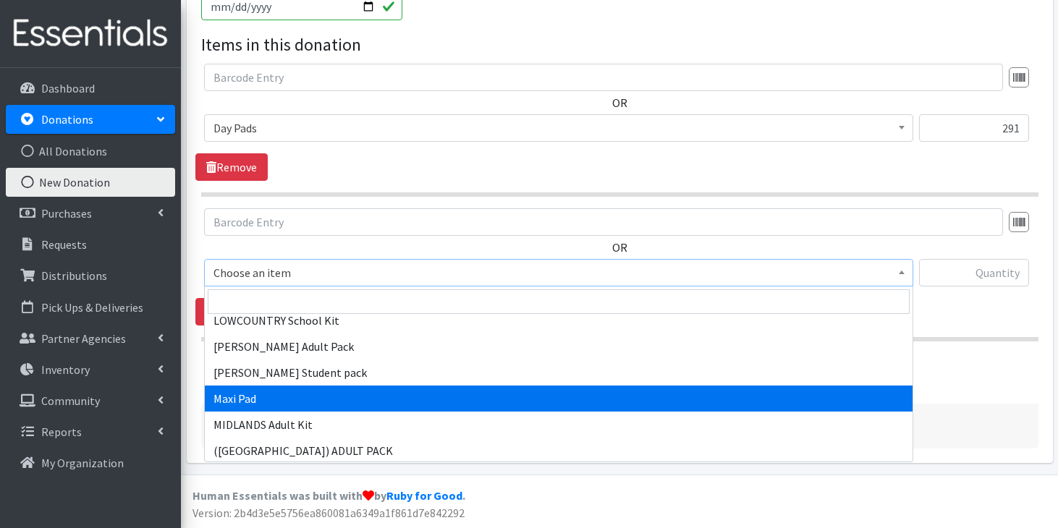
select select "11144"
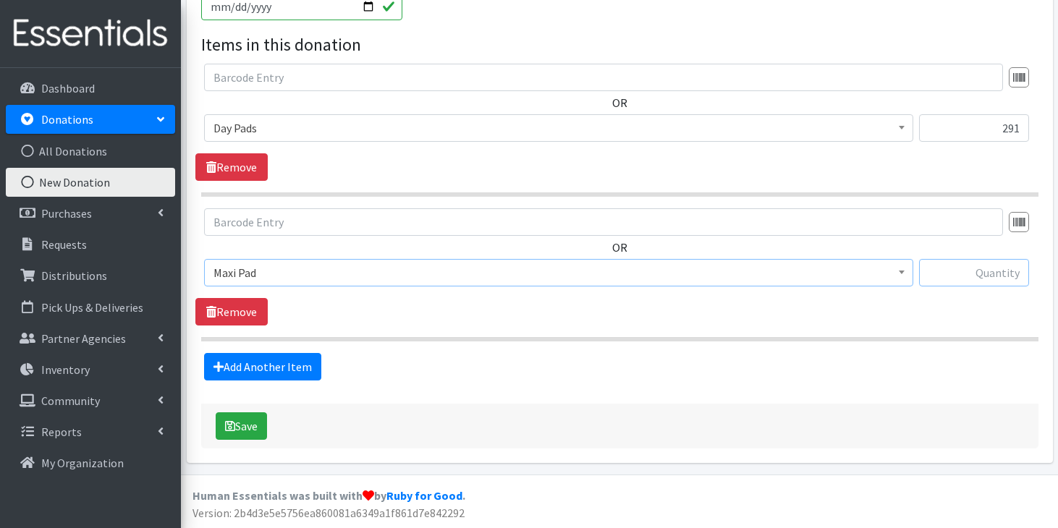
click at [990, 265] on input "text" at bounding box center [974, 273] width 110 height 28
type input "240"
click at [291, 361] on link "Add Another Item" at bounding box center [262, 367] width 117 height 28
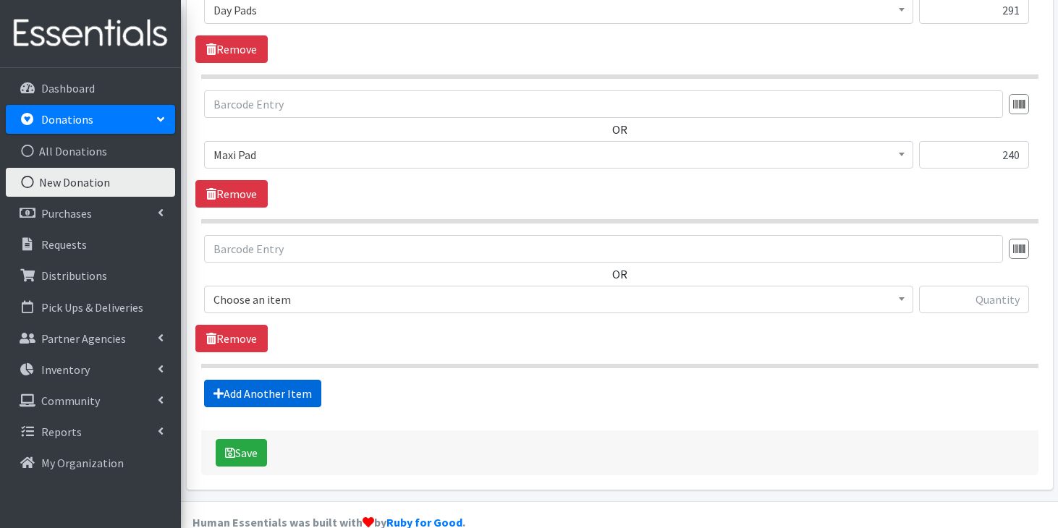
scroll to position [612, 0]
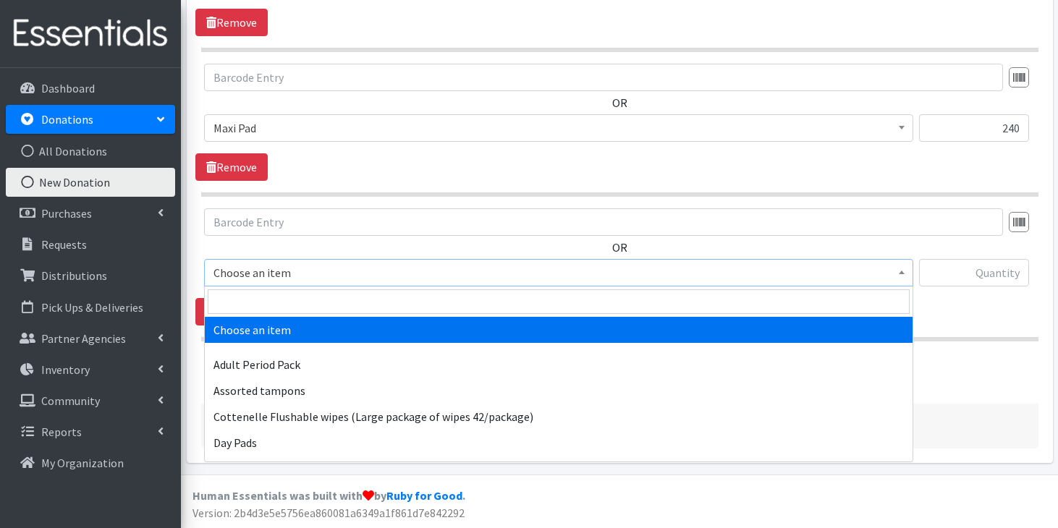
click at [269, 269] on span "Choose an item" at bounding box center [559, 273] width 691 height 20
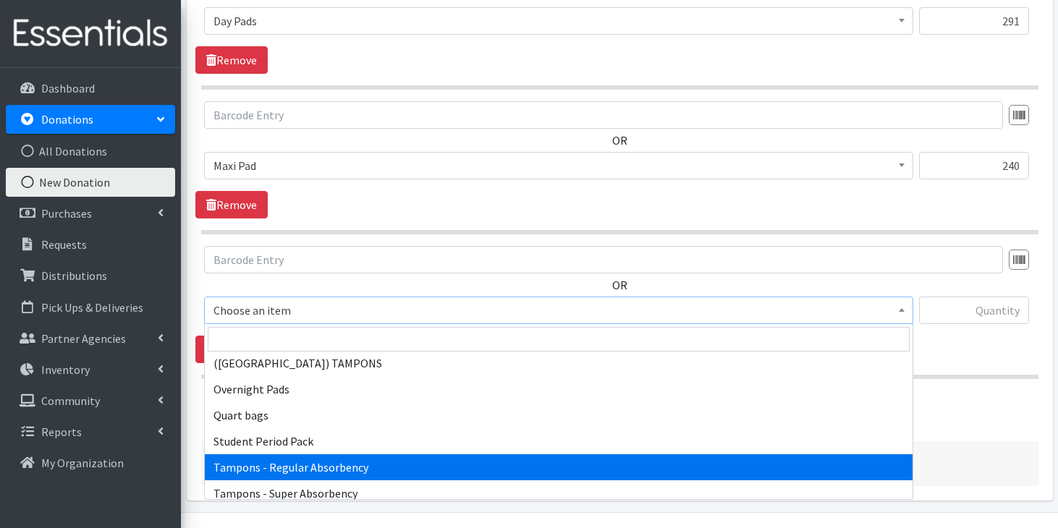
scroll to position [1329, 0]
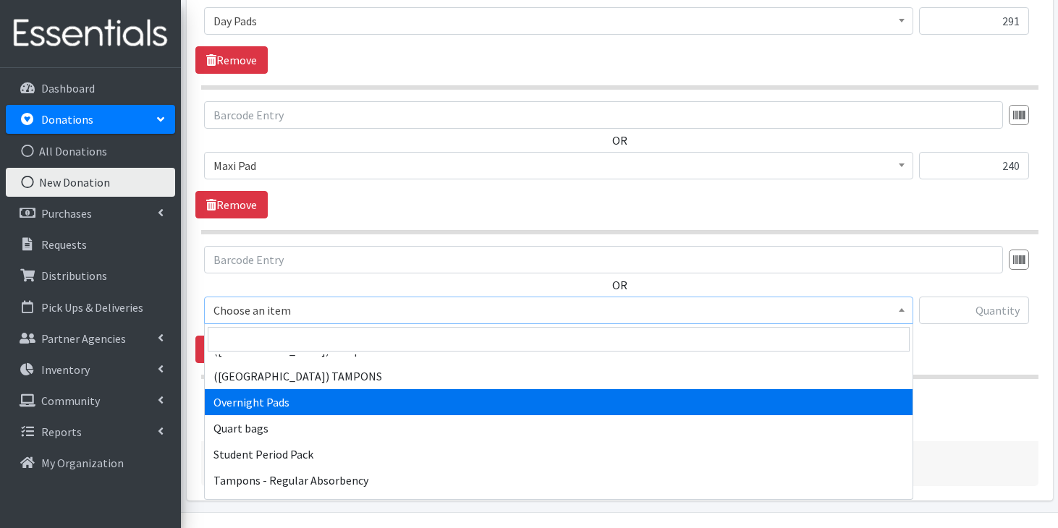
select select "7593"
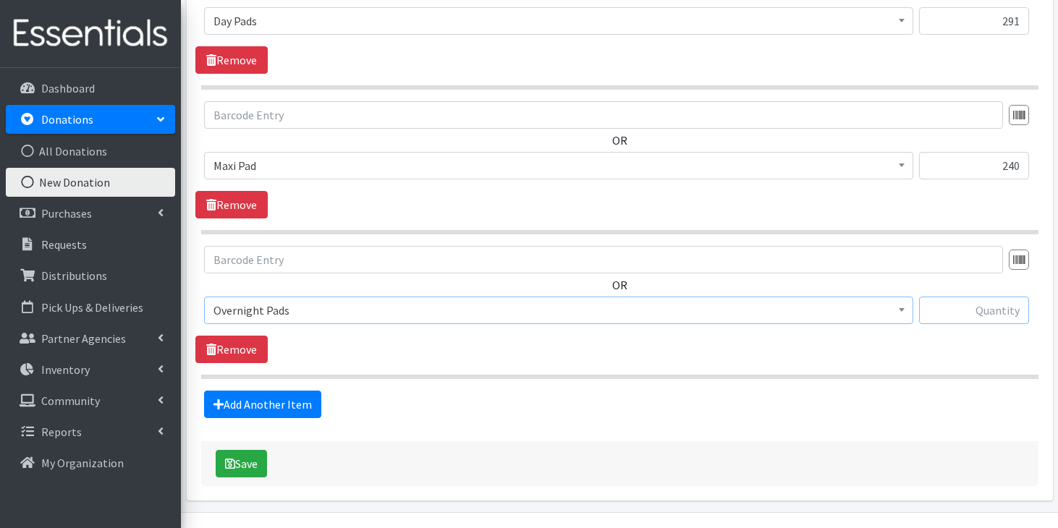
click at [1000, 323] on input "text" at bounding box center [974, 311] width 110 height 28
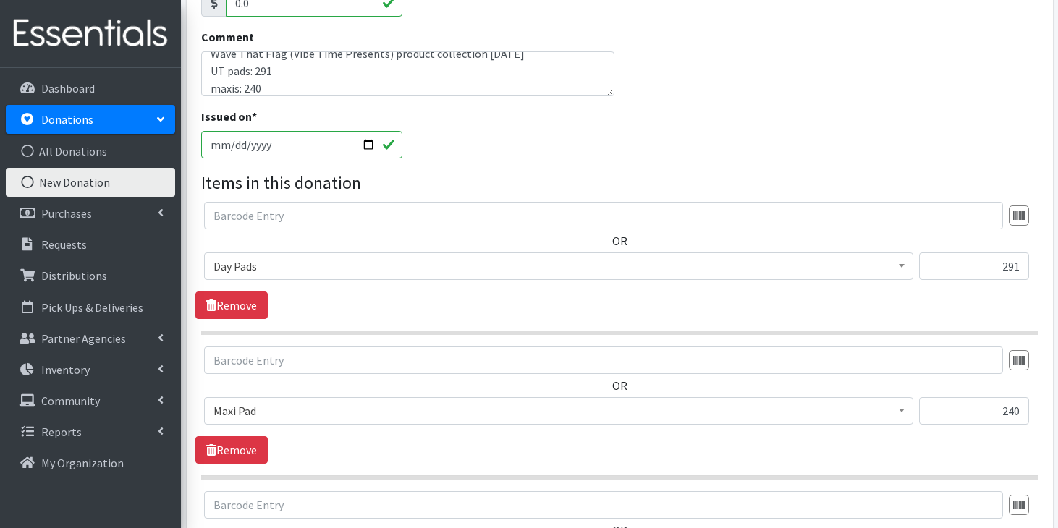
scroll to position [326, 0]
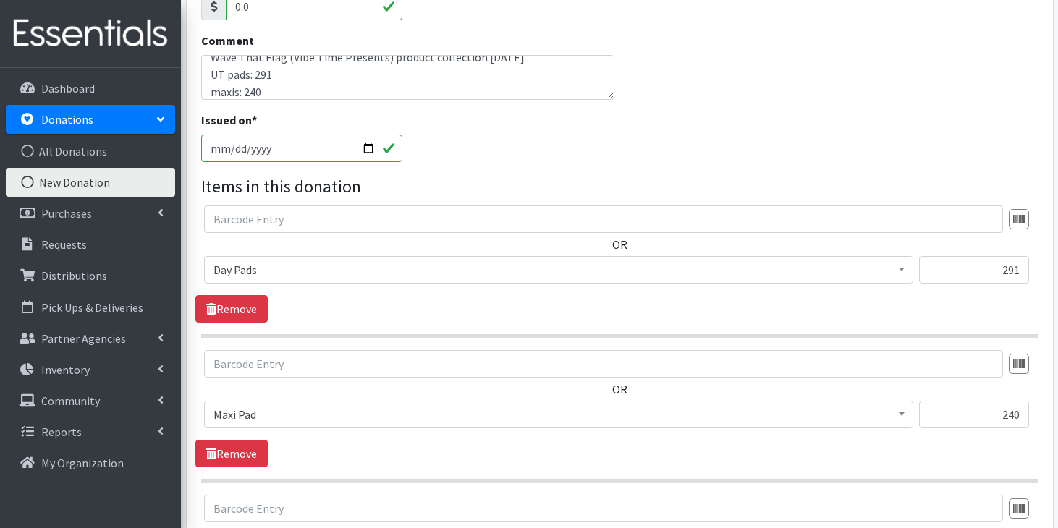
type input "38"
click at [352, 85] on textarea "Wave That Flag (Vibe Time Presents) product collection 8/31/25 UT pads: 291 max…" at bounding box center [407, 77] width 413 height 45
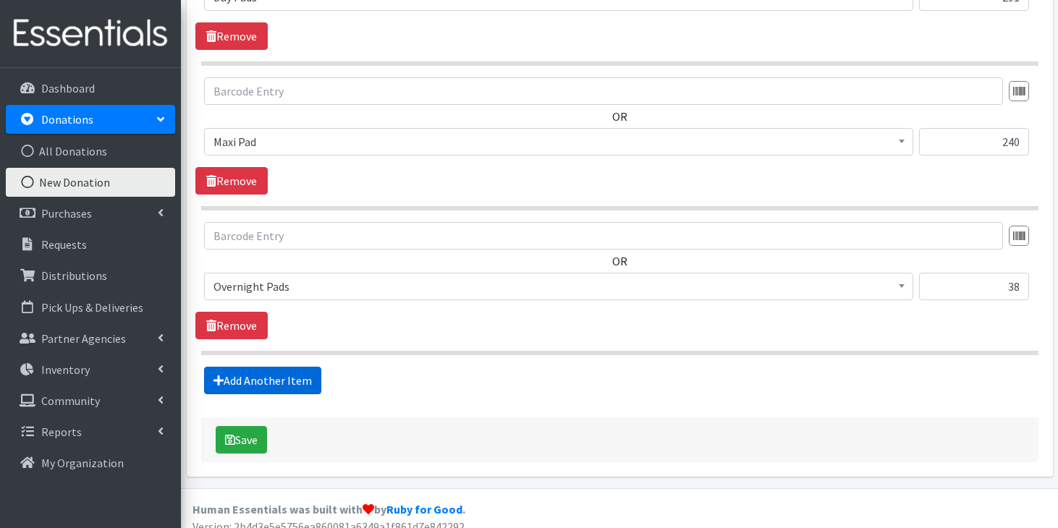
type textarea "Wave That Flag (Vibe Time Presents) product collection 8/31/25 UT pads: 291 max…"
click at [287, 380] on link "Add Another Item" at bounding box center [262, 381] width 117 height 28
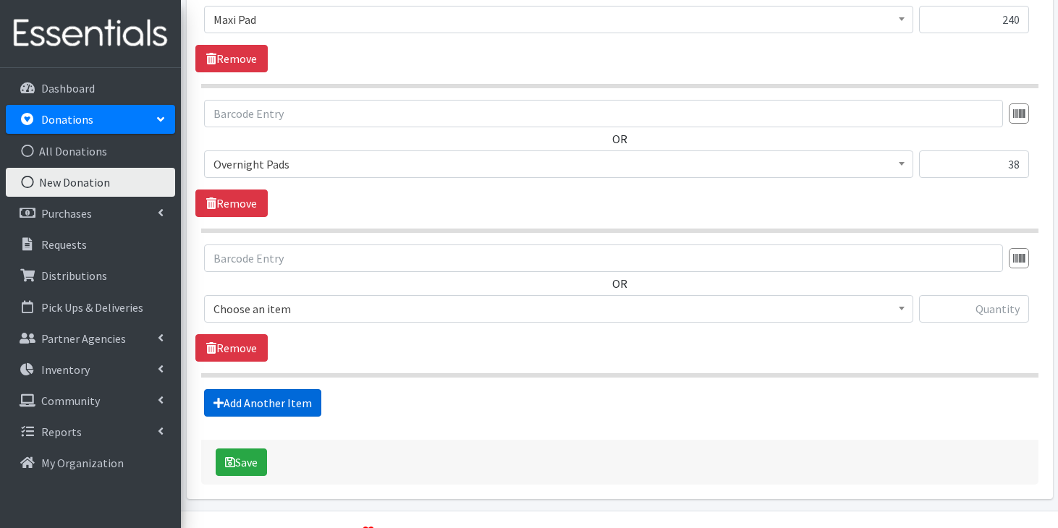
scroll to position [757, 0]
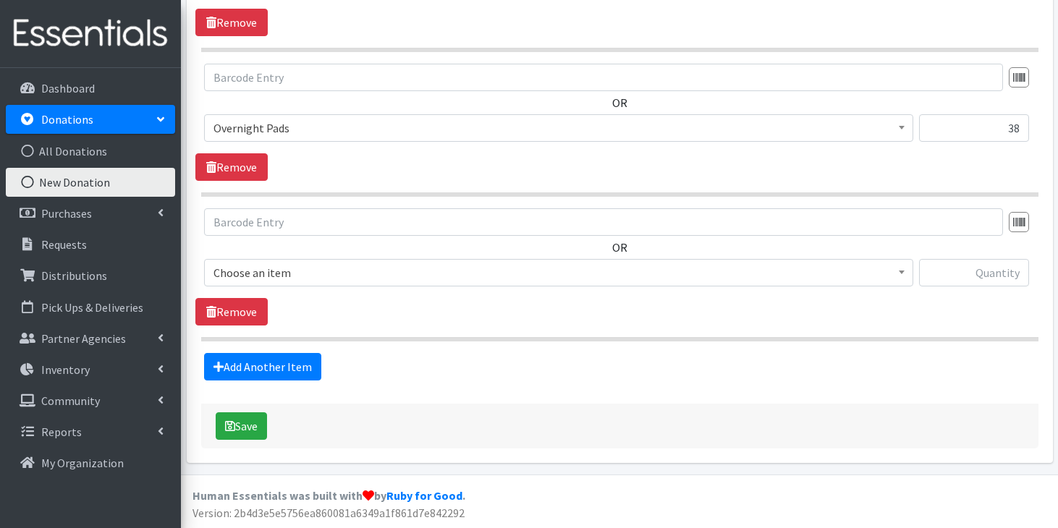
click at [336, 270] on span "Choose an item" at bounding box center [559, 273] width 691 height 20
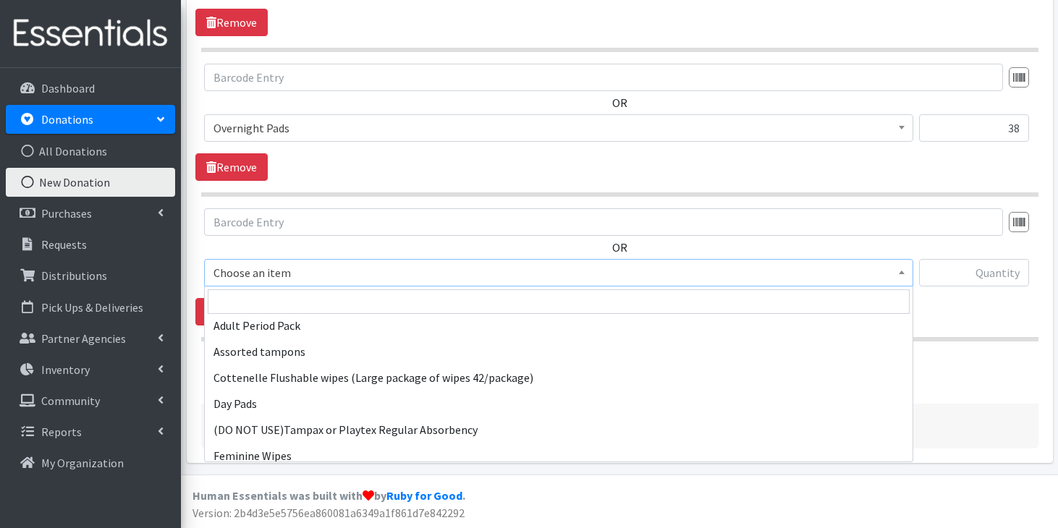
scroll to position [0, 0]
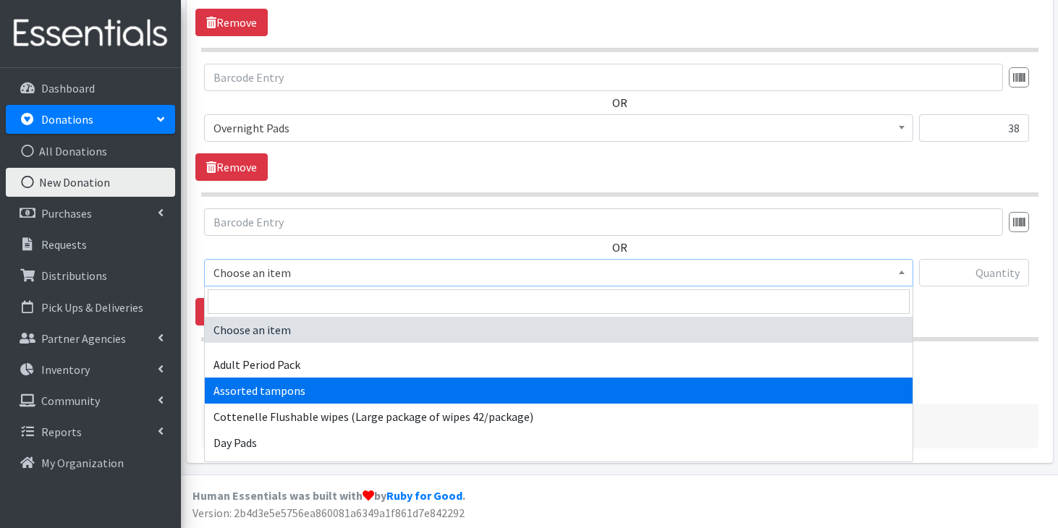
select select "14370"
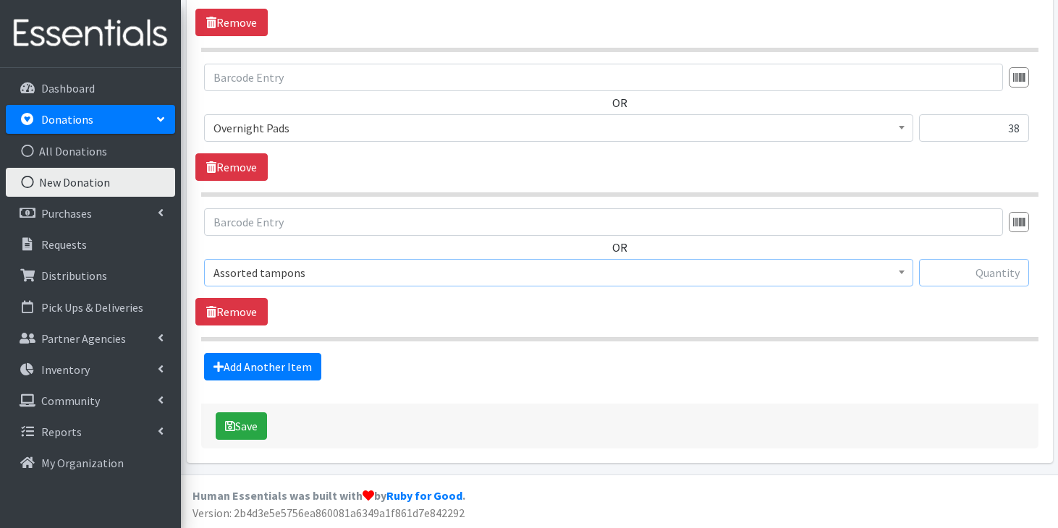
click at [1000, 276] on input "text" at bounding box center [974, 273] width 110 height 28
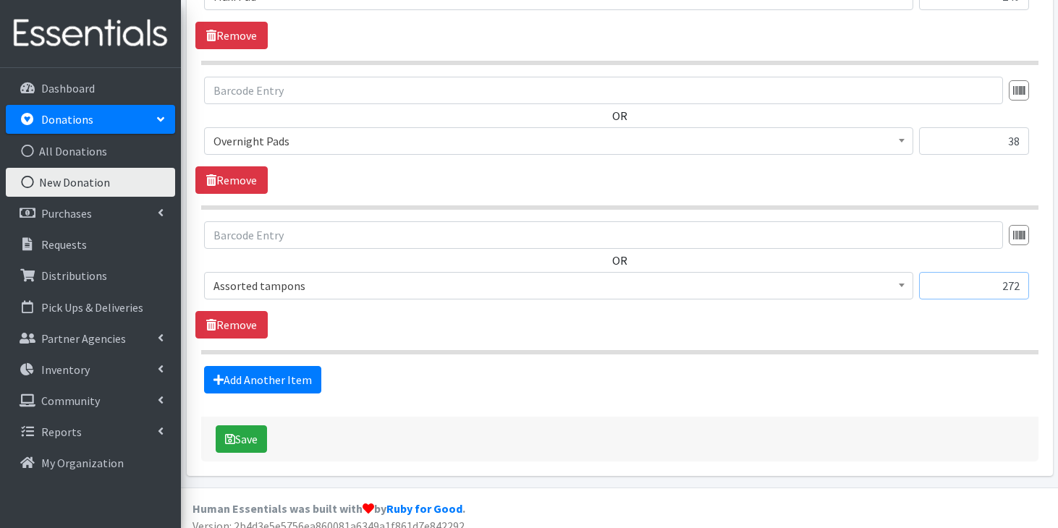
scroll to position [757, 0]
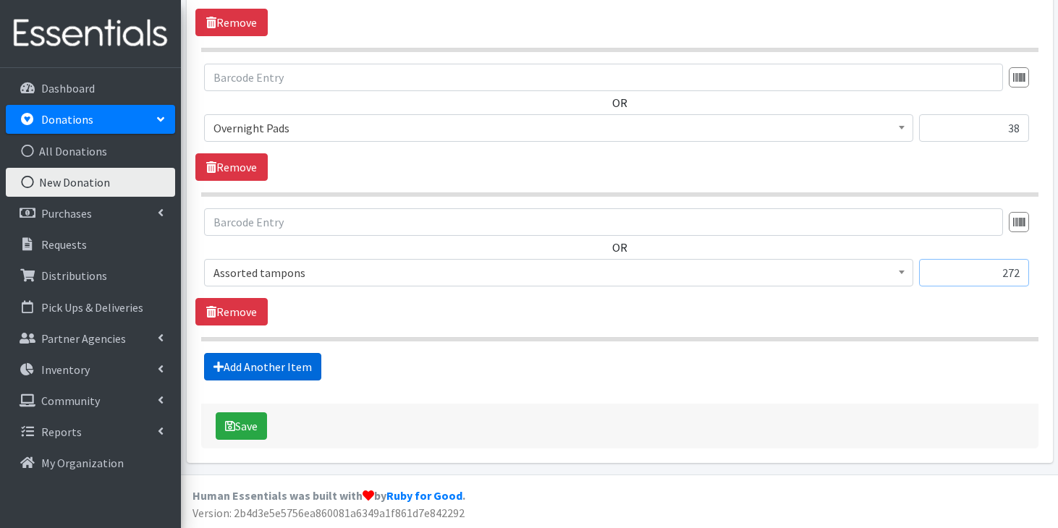
type input "272"
click at [256, 359] on link "Add Another Item" at bounding box center [262, 367] width 117 height 28
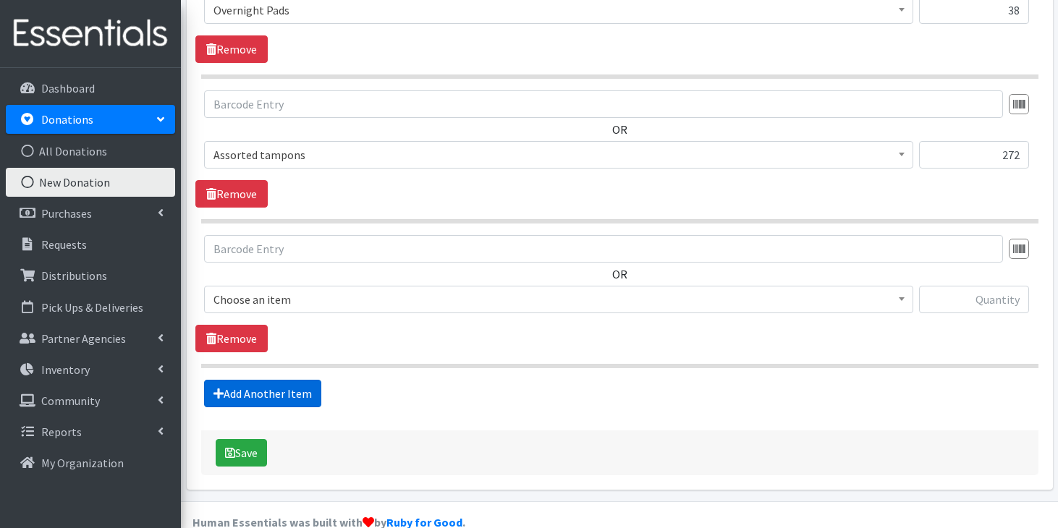
scroll to position [902, 0]
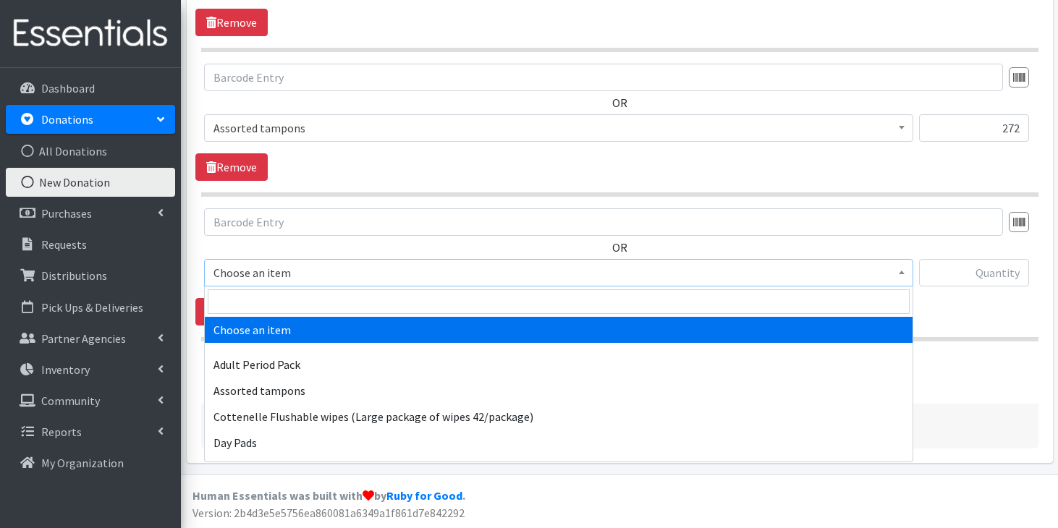
click at [321, 273] on span "Choose an item" at bounding box center [559, 273] width 691 height 20
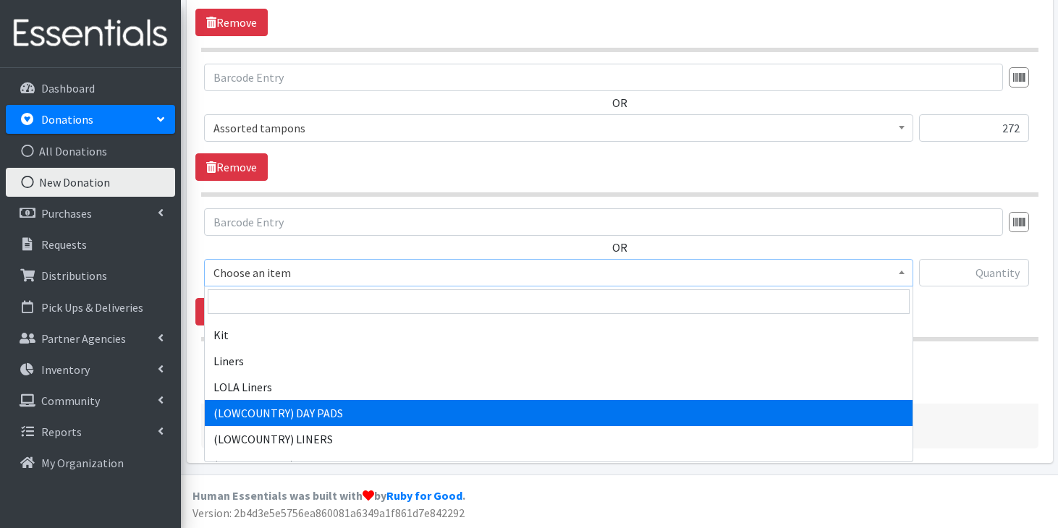
scroll to position [840, 0]
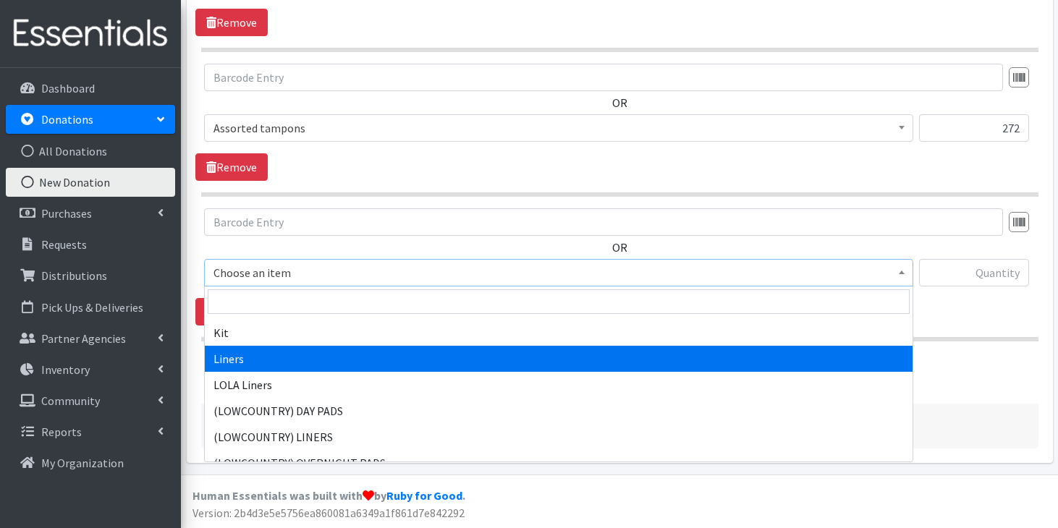
select select "7758"
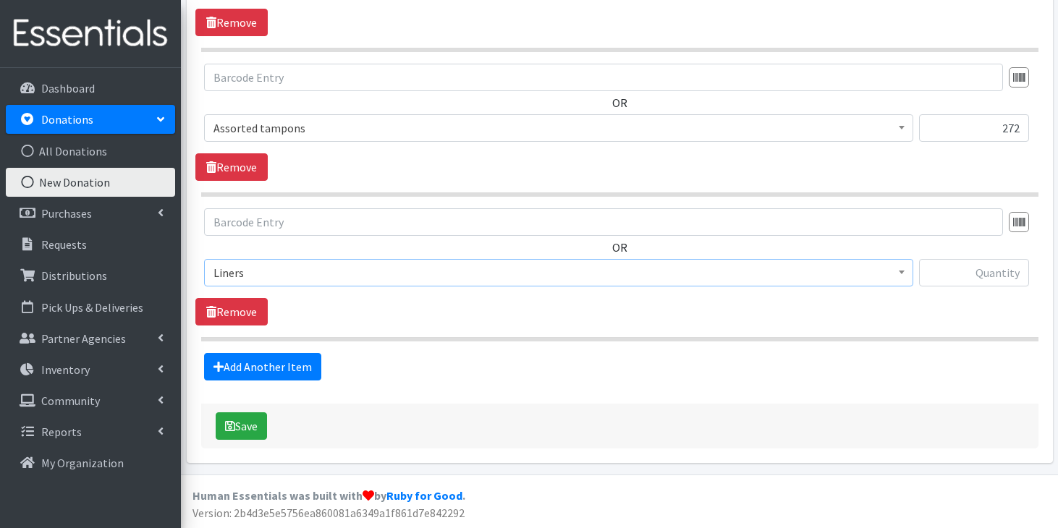
click at [987, 287] on div at bounding box center [974, 278] width 110 height 39
click at [989, 278] on input "text" at bounding box center [974, 273] width 110 height 28
type input "114"
click at [248, 426] on button "Save" at bounding box center [241, 427] width 51 height 28
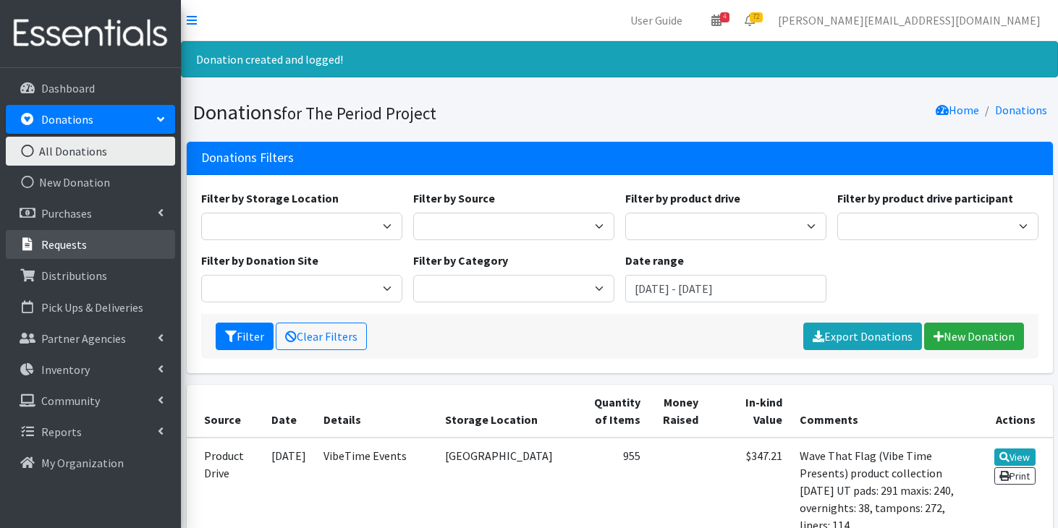
click at [125, 232] on link "Requests" at bounding box center [90, 244] width 169 height 29
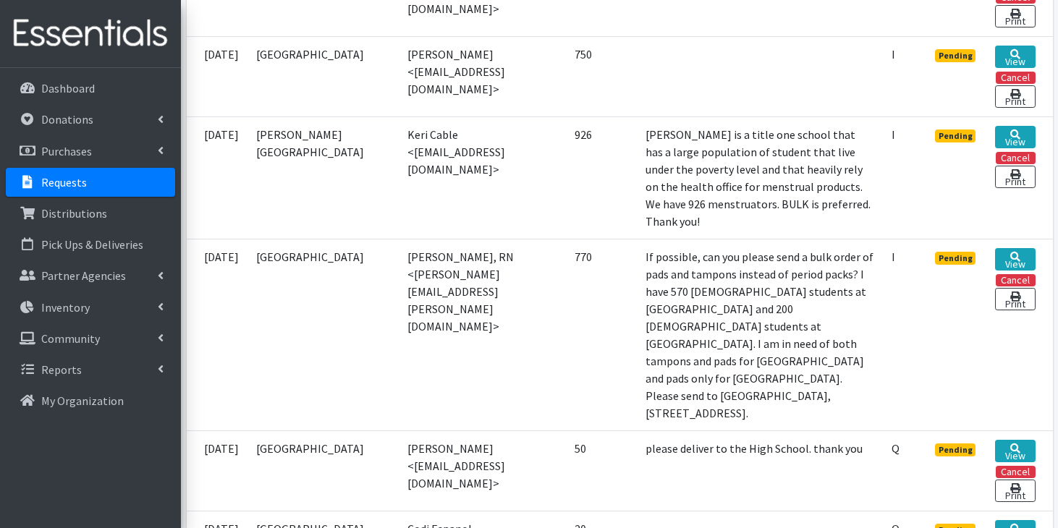
scroll to position [1181, 0]
